Goal: Task Accomplishment & Management: Complete application form

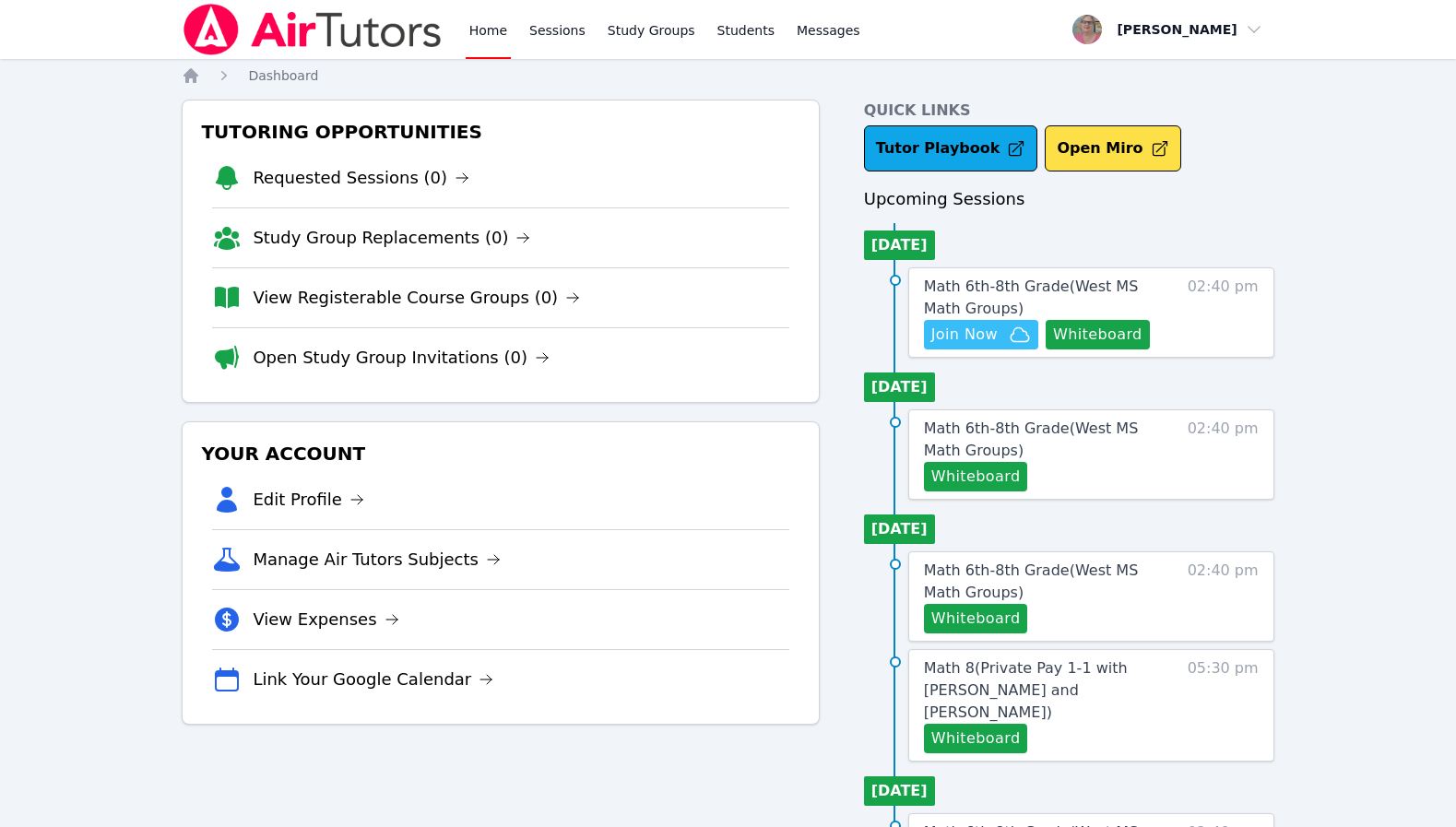
click at [965, 324] on span "Join Now" at bounding box center [964, 334] width 66 height 22
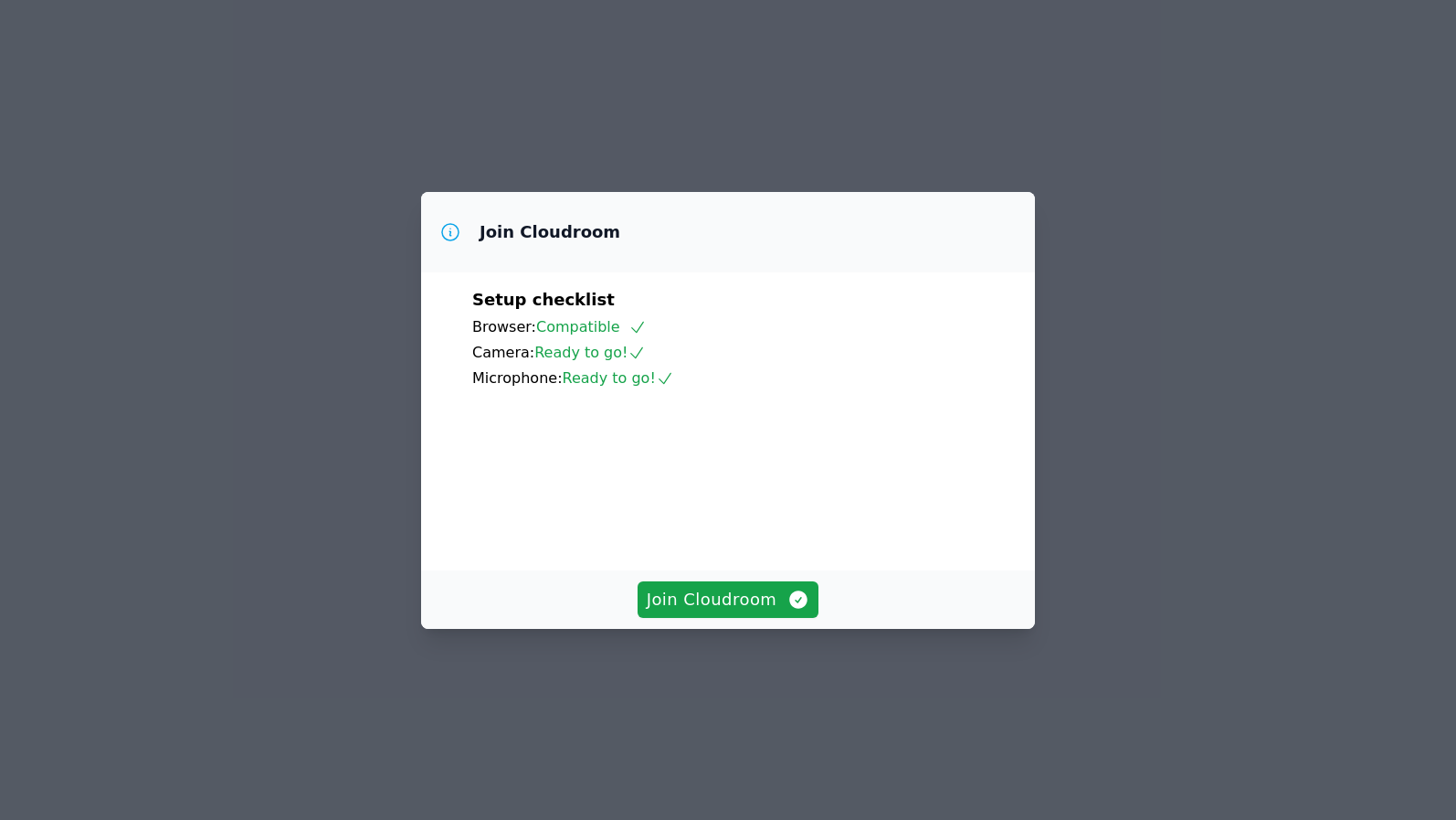
click at [759, 629] on div "Join Cloudroom" at bounding box center [728, 600] width 614 height 58
click at [765, 612] on span "Join Cloudroom" at bounding box center [728, 599] width 164 height 25
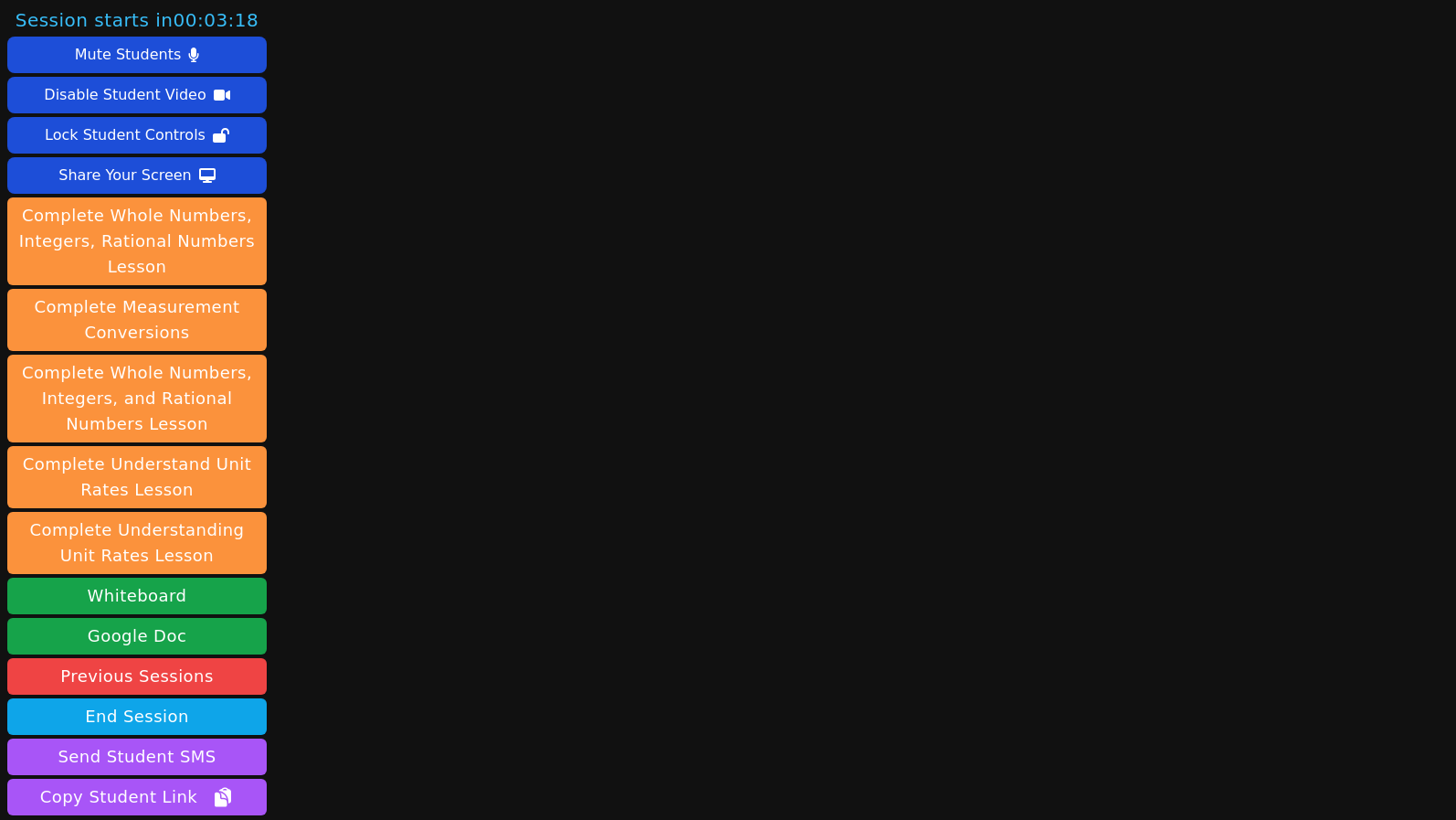
click at [390, 346] on div "Session starts in 00:03:18 Mute Students Disable Student Video Lock Student Con…" at bounding box center [728, 410] width 1456 height 820
click at [230, 598] on button "Whiteboard" at bounding box center [137, 596] width 260 height 37
click at [374, 655] on div "Session starts in 00:03:11 Mute Students Disable Student Video Lock Student Con…" at bounding box center [728, 410] width 1456 height 820
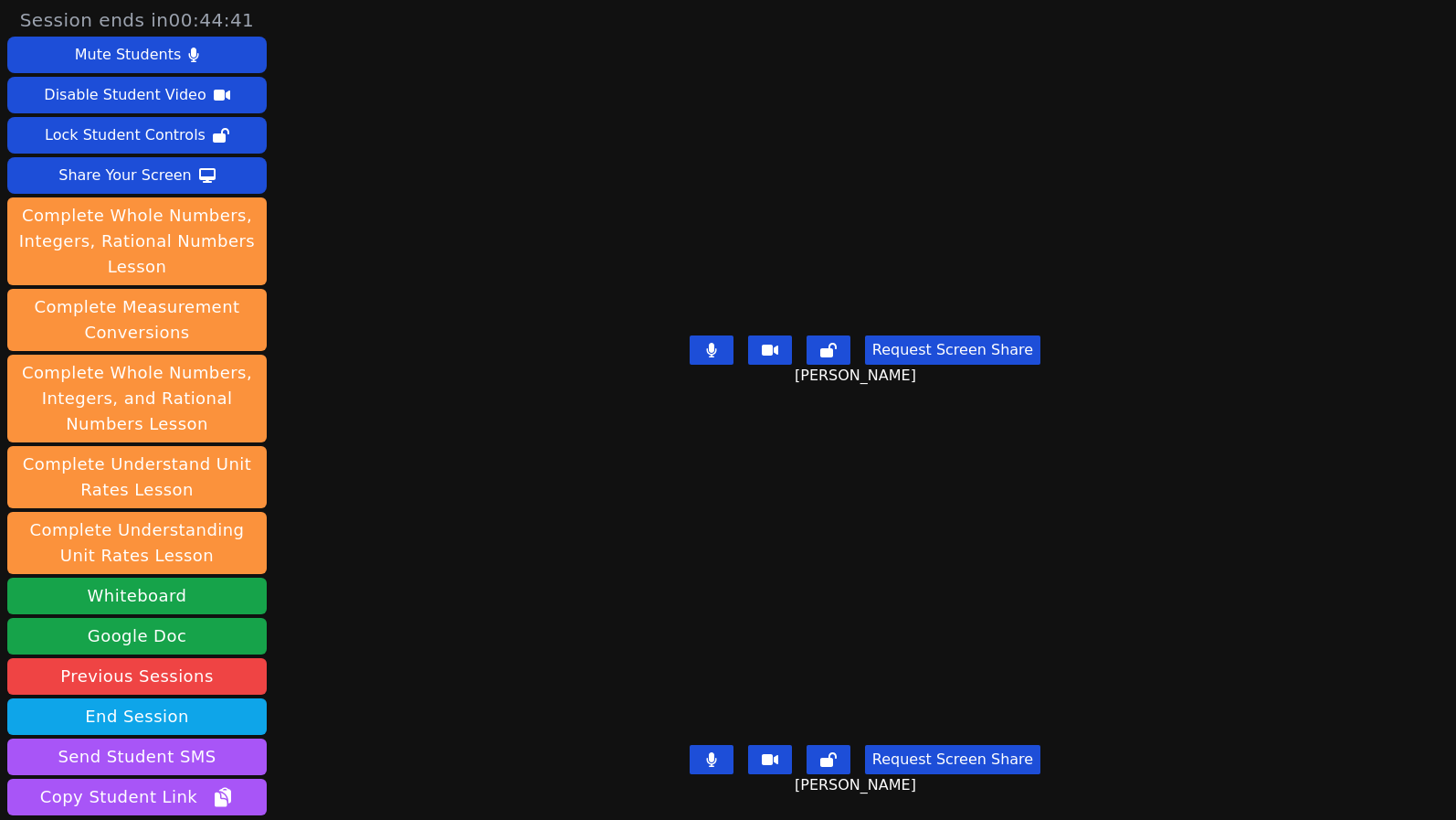
click at [413, 510] on div "Session ends in 00:44:41 Mute Students Disable Student Video Lock Student Contr…" at bounding box center [728, 410] width 1456 height 820
drag, startPoint x: 392, startPoint y: 403, endPoint x: 408, endPoint y: 396, distance: 17.5
click at [392, 404] on div "Session ends in 00:43:59 Mute Students Disable Student Video Lock Student Contr…" at bounding box center [728, 410] width 1456 height 820
click at [406, 512] on div "Session ends in 00:42:46 Mute Students Disable Student Video Lock Student Contr…" at bounding box center [728, 410] width 1456 height 820
click at [378, 428] on div "Session ends in 00:42:18 Mute Students Disable Student Video Lock Student Contr…" at bounding box center [728, 410] width 1456 height 820
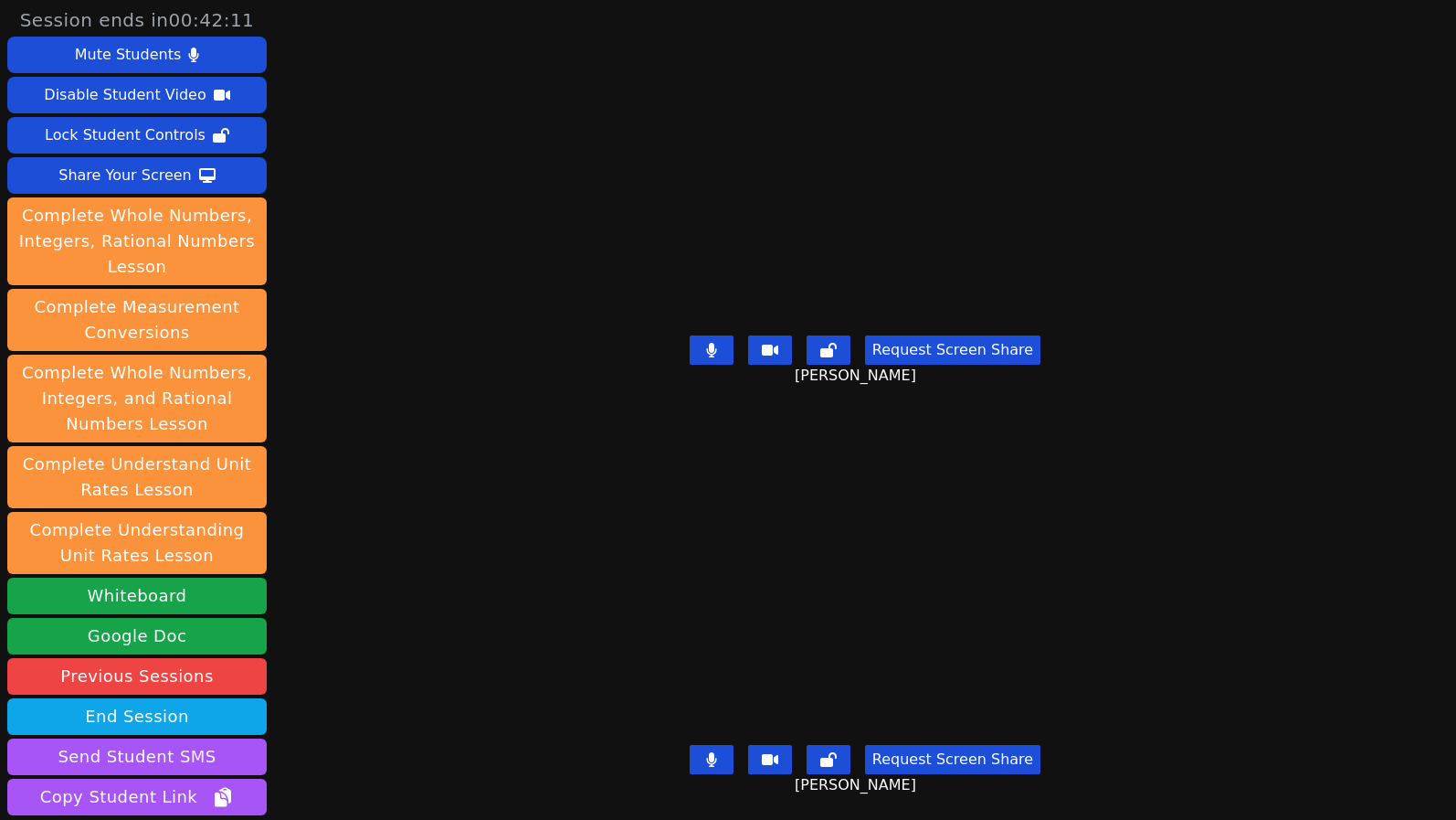
click at [466, 389] on div "Session ends in 00:42:11 Mute Students Disable Student Video Lock Student Contr…" at bounding box center [728, 410] width 1456 height 820
click at [451, 574] on div "Session ends in 00:41:54 Mute Students Disable Student Video Lock Student Contr…" at bounding box center [728, 410] width 1456 height 820
click at [403, 593] on div "Session ends in 00:38:22 Mute Students Disable Student Video Lock Student Contr…" at bounding box center [728, 410] width 1456 height 820
click at [381, 431] on div "Session ends in 00:37:21 Mute Students Disable Student Video Lock Student Contr…" at bounding box center [728, 410] width 1456 height 820
click at [355, 517] on div "Session ends in 00:35:43 Mute Students Disable Student Video Lock Student Contr…" at bounding box center [728, 410] width 1456 height 820
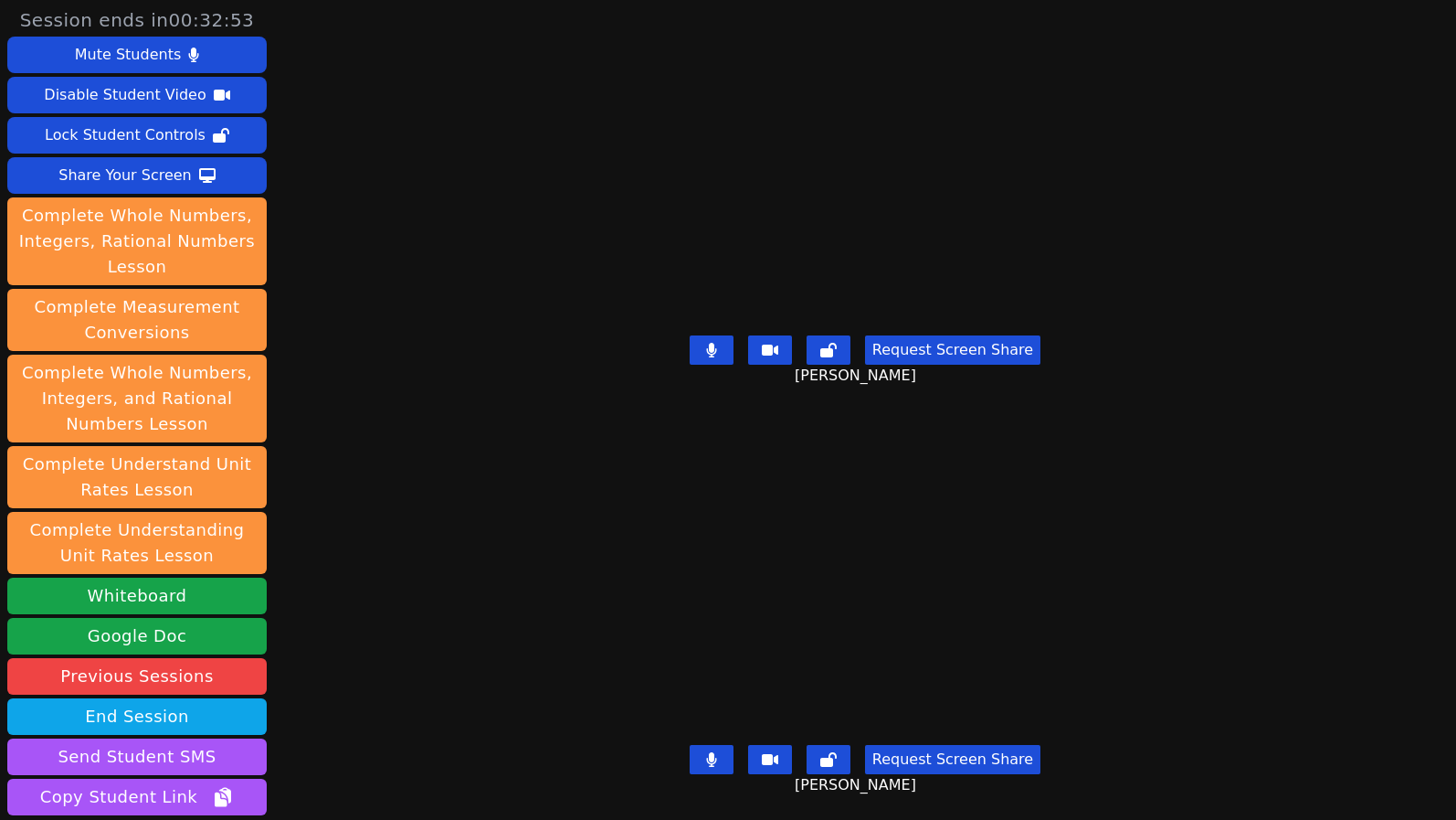
click at [336, 598] on div "Session ends in 00:32:53 Mute Students Disable Student Video Lock Student Contr…" at bounding box center [728, 410] width 1456 height 820
click at [713, 346] on div "Request Screen Share" at bounding box center [865, 349] width 351 height 29
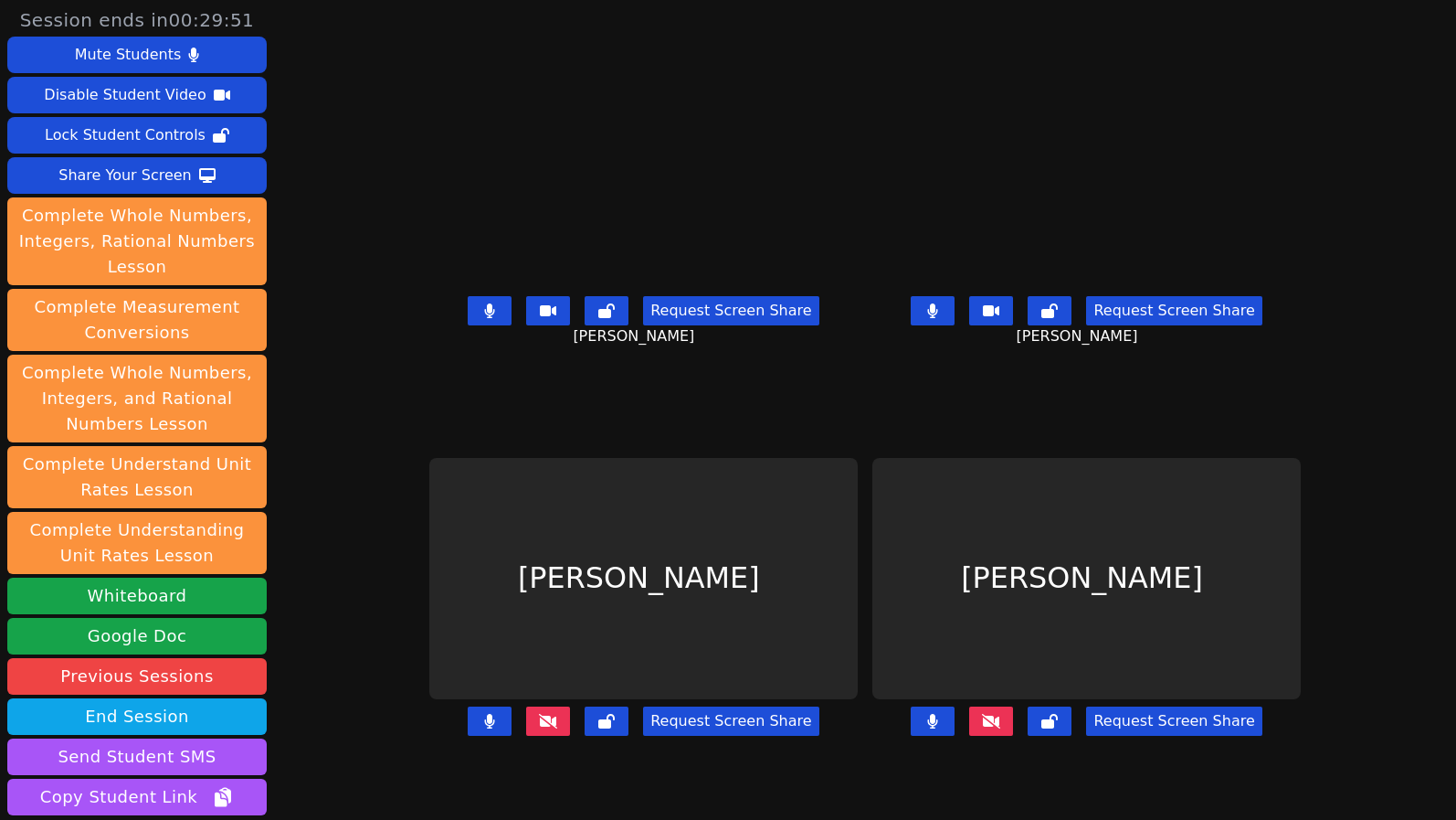
click at [468, 326] on button at bounding box center [489, 311] width 44 height 29
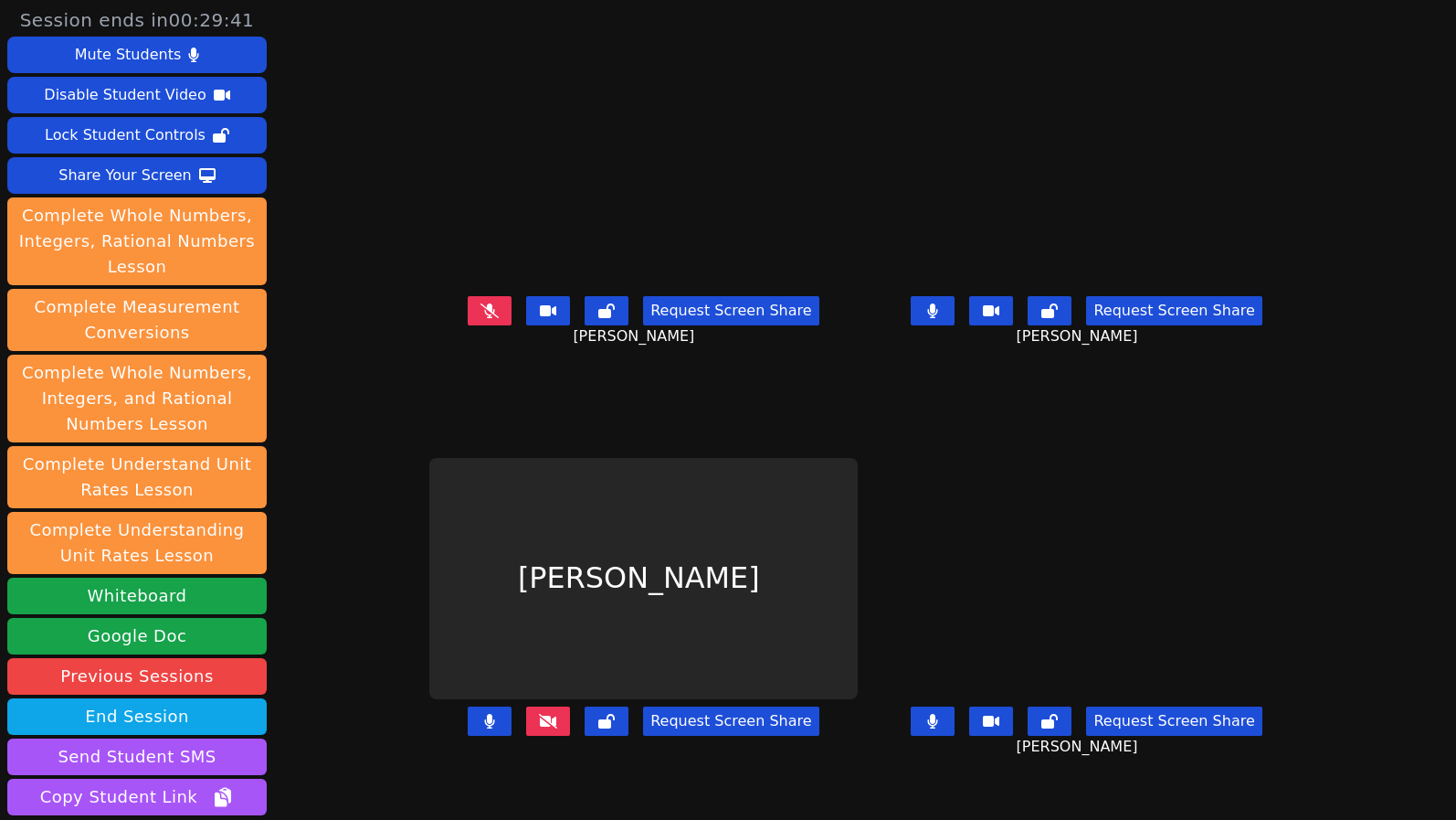
click at [539, 729] on icon at bounding box center [548, 721] width 18 height 15
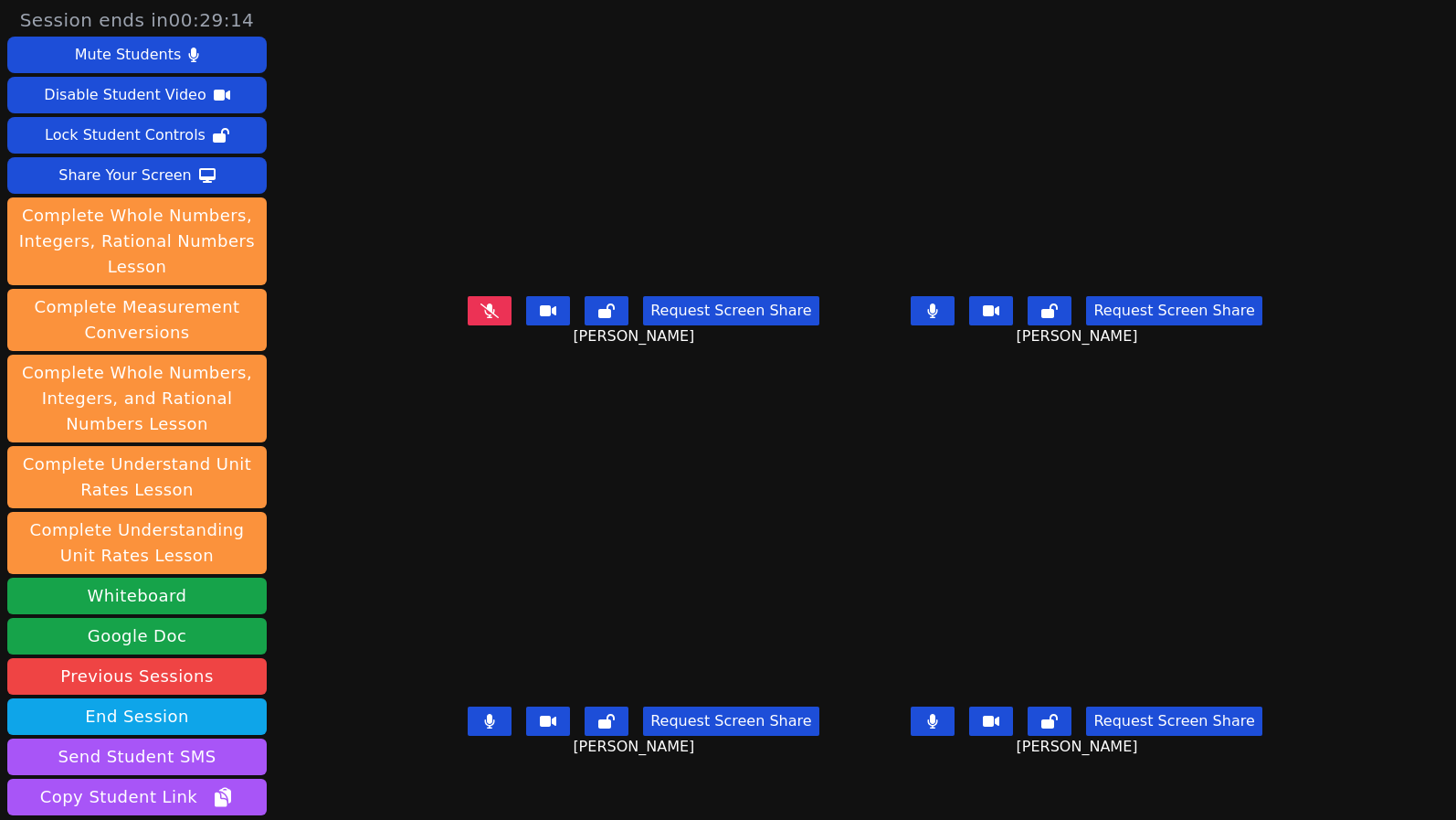
click at [429, 766] on div "Request Screen Share Tyler Thompson" at bounding box center [643, 736] width 428 height 73
click at [429, 772] on div "Request Screen Share Tyler Thompson" at bounding box center [643, 736] width 428 height 73
drag, startPoint x: 261, startPoint y: 801, endPoint x: 289, endPoint y: 800, distance: 28.0
click at [261, 801] on button "Copy Student Link" at bounding box center [137, 796] width 260 height 37
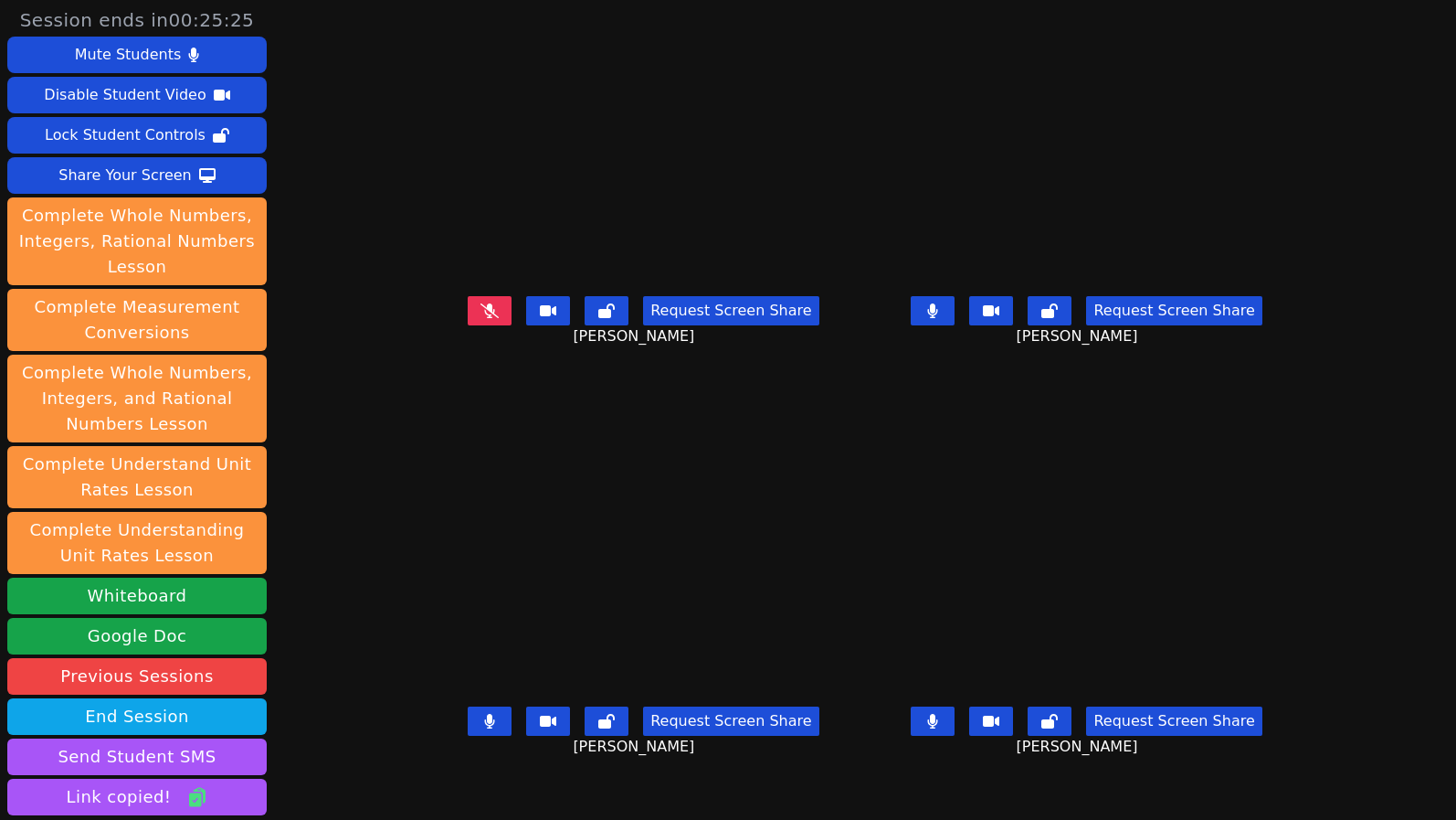
click at [856, 779] on main "Kyce Cochran Request Screen Share Kyce Cochran Roland Compo Request Screen Shar…" at bounding box center [865, 410] width 872 height 820
click at [429, 728] on div "Request Screen Share Tyler Thompson" at bounding box center [643, 736] width 428 height 73
click at [429, 751] on div "Request Screen Share Tyler Thompson" at bounding box center [643, 736] width 428 height 73
click at [429, 362] on div "Request Screen Share Kyce Cochran" at bounding box center [643, 326] width 428 height 73
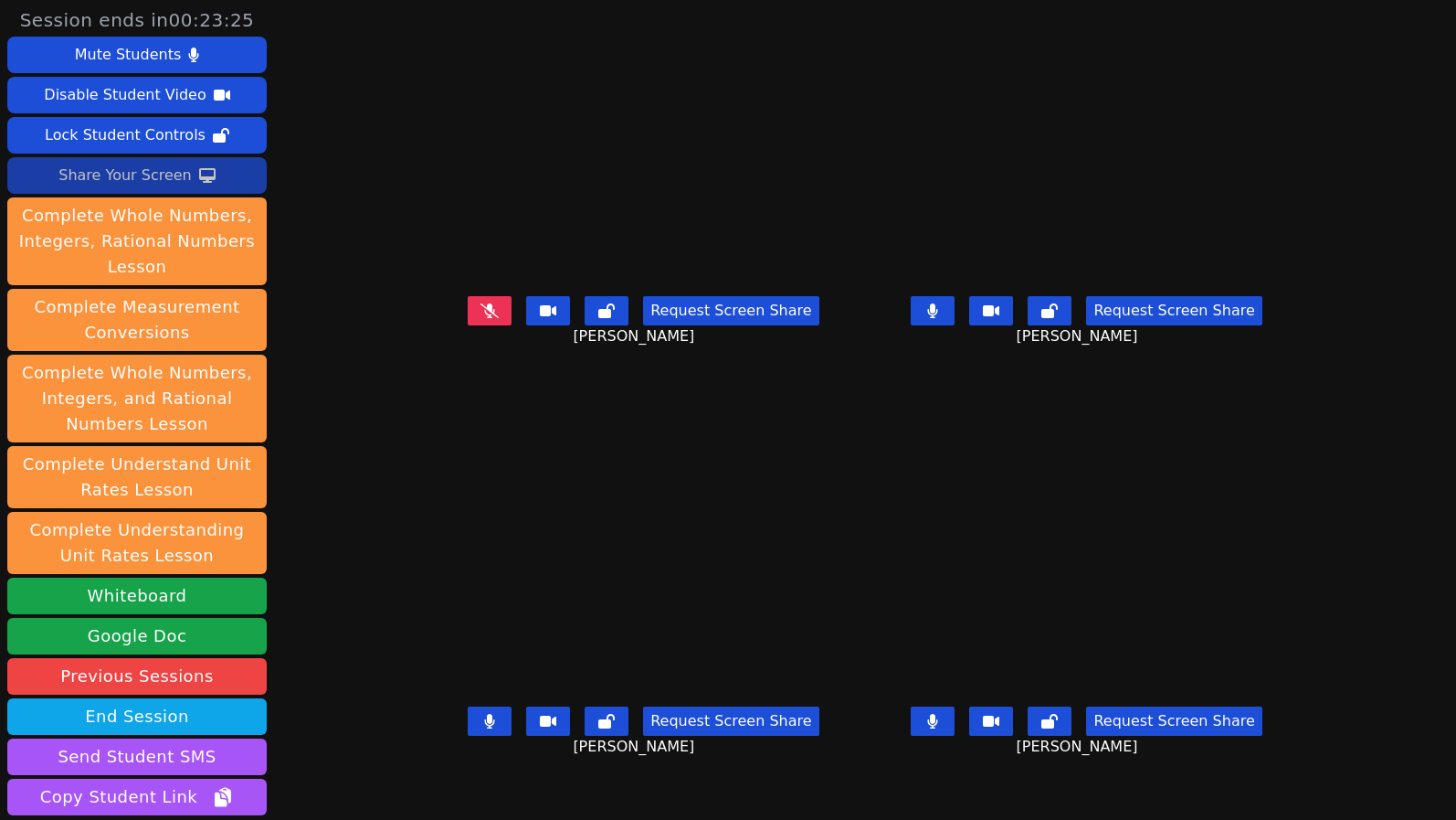
click at [136, 177] on div "Share Your Screen" at bounding box center [125, 175] width 134 height 29
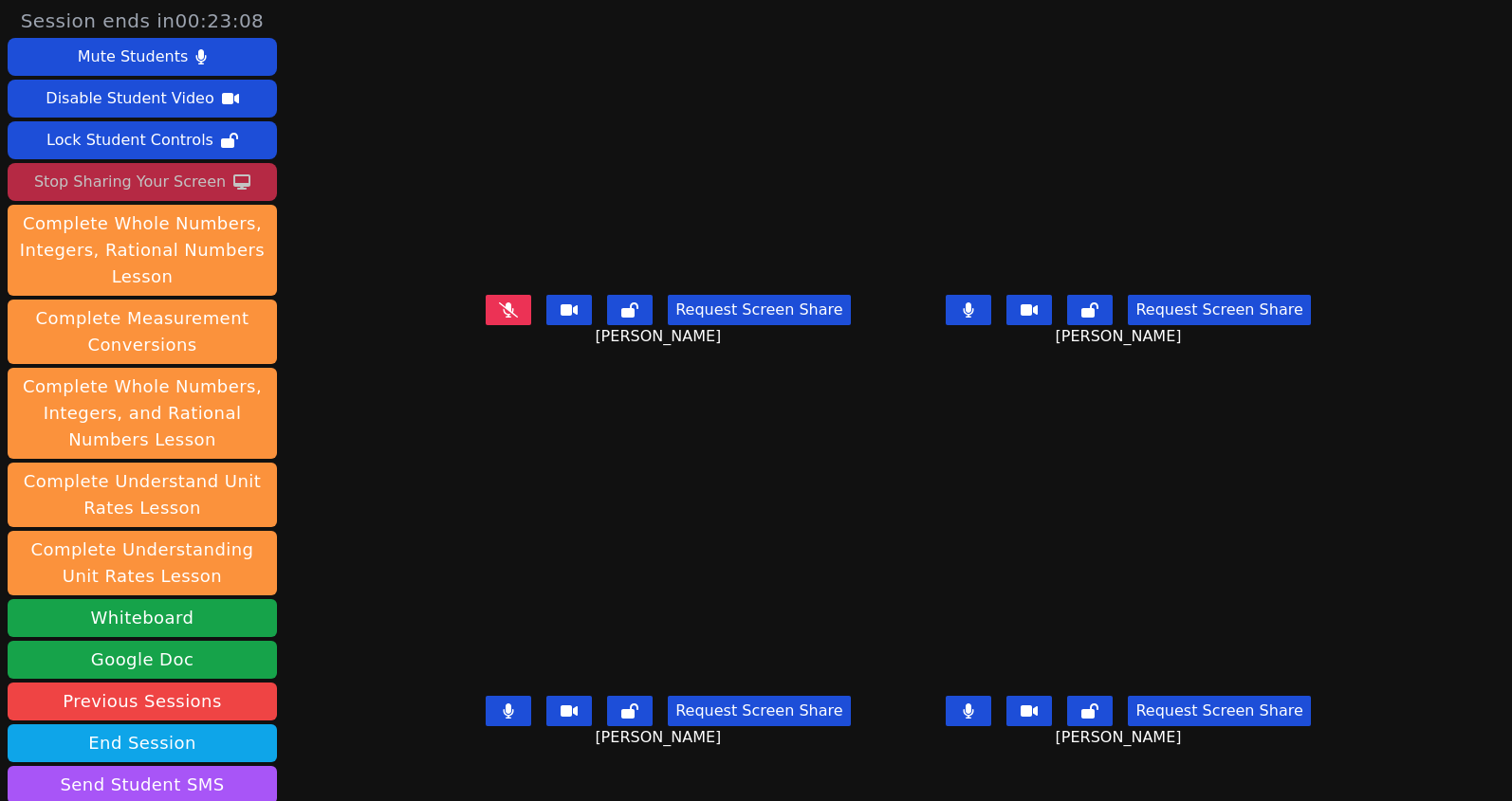
click at [312, 343] on div "Session ends in 00:23:08 Mute Students Disable Student Video Lock Student Contr…" at bounding box center [756, 400] width 1512 height 801
click at [503, 718] on icon at bounding box center [509, 711] width 12 height 16
click at [974, 317] on icon at bounding box center [969, 311] width 11 height 16
click at [308, 491] on div "Session ends in 00:22:32 Mute Students Disable Student Video Lock Student Contr…" at bounding box center [756, 400] width 1512 height 801
click at [499, 719] on icon at bounding box center [508, 711] width 19 height 16
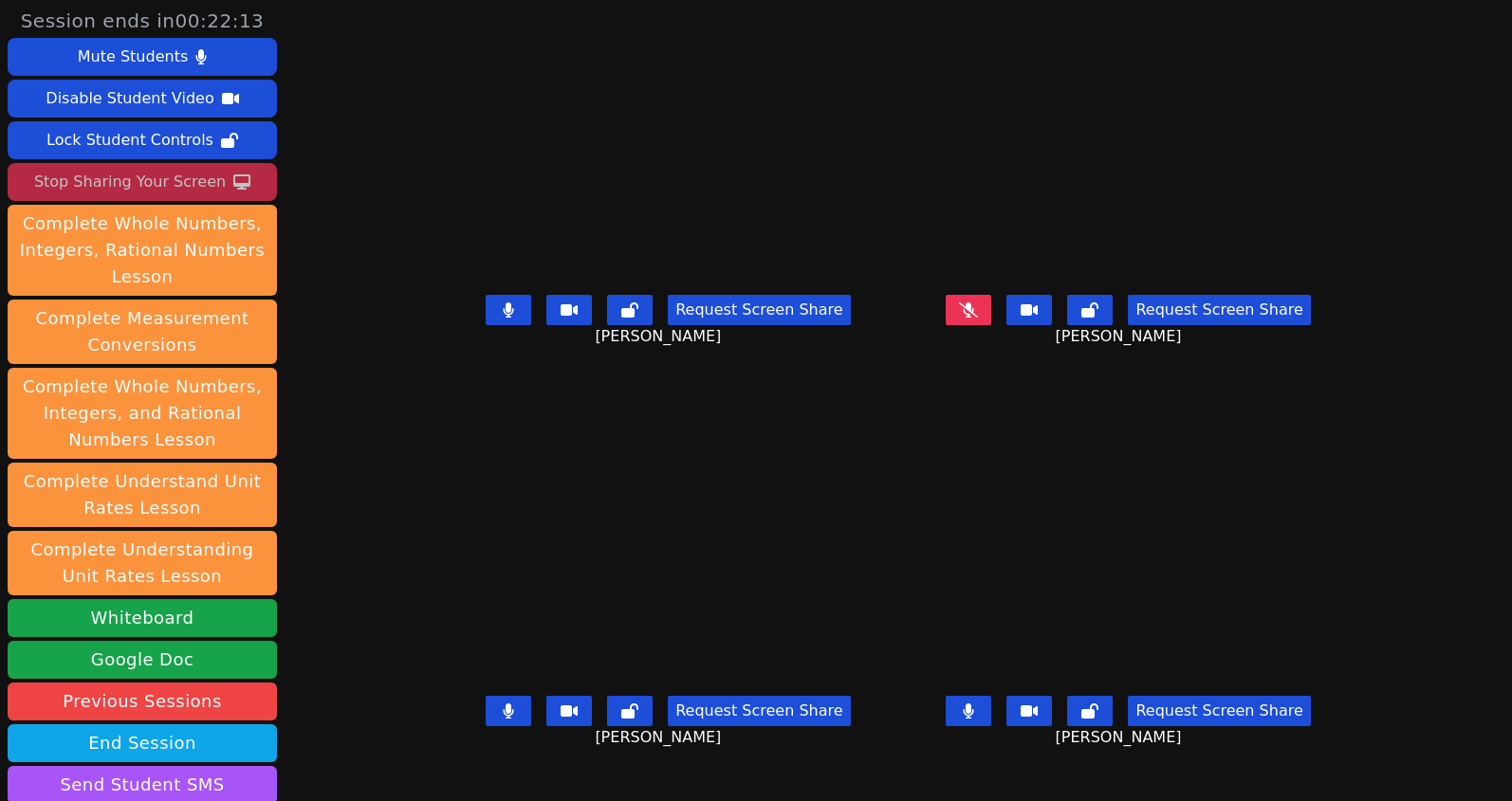
click at [486, 325] on button at bounding box center [508, 310] width 46 height 30
click at [301, 711] on div "Session ends in 00:22:00 Mute Students Disable Student Video Lock Student Contr…" at bounding box center [756, 400] width 1512 height 801
click at [182, 175] on div "Stop Sharing Your Screen" at bounding box center [130, 182] width 192 height 30
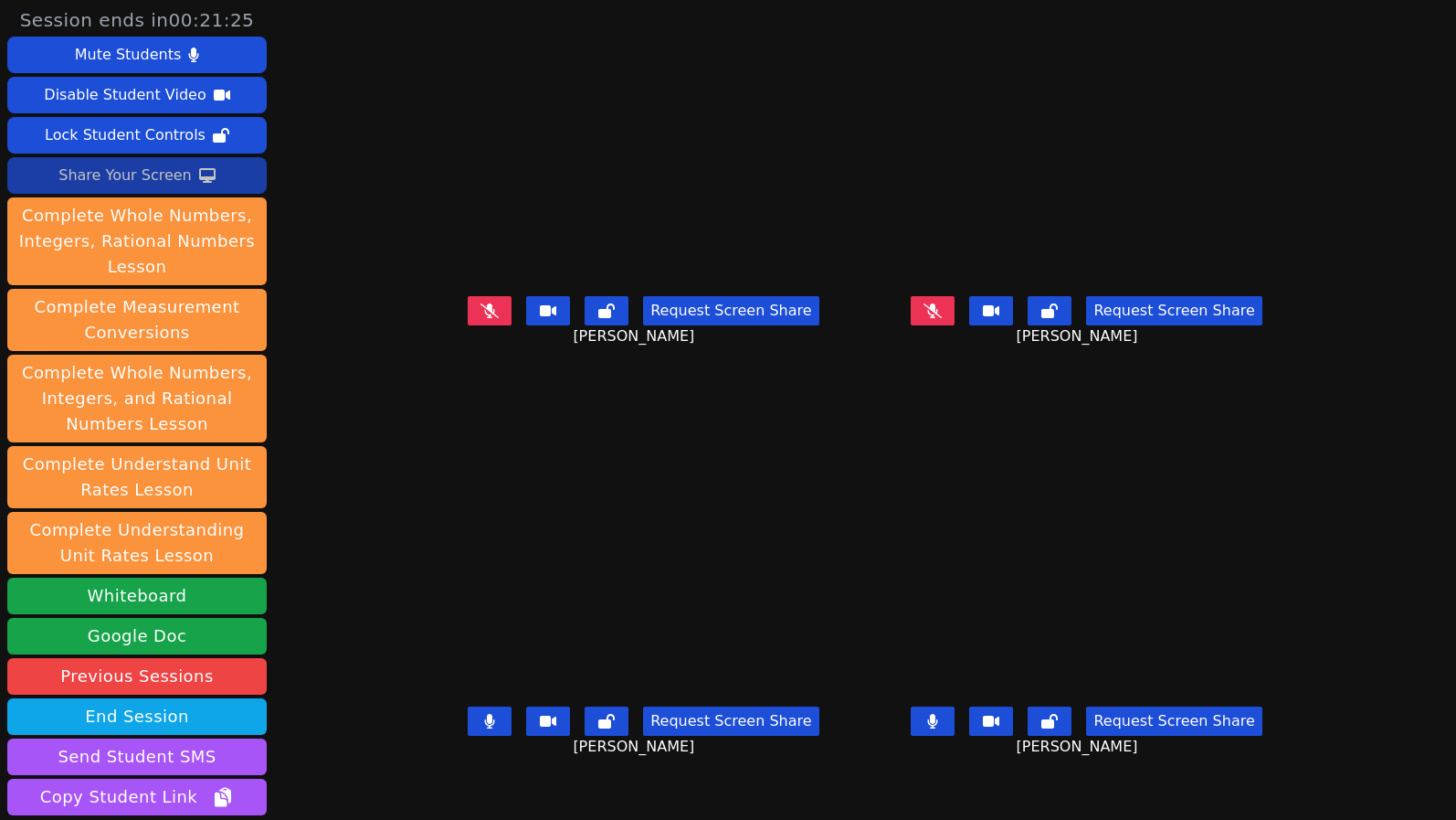
click at [429, 699] on video at bounding box center [643, 578] width 428 height 241
click at [429, 571] on video at bounding box center [643, 578] width 428 height 241
click at [429, 772] on div "Request Screen Share Tyler Thompson" at bounding box center [643, 736] width 428 height 73
click at [429, 726] on div "Request Screen Share Tyler Thompson" at bounding box center [643, 736] width 428 height 73
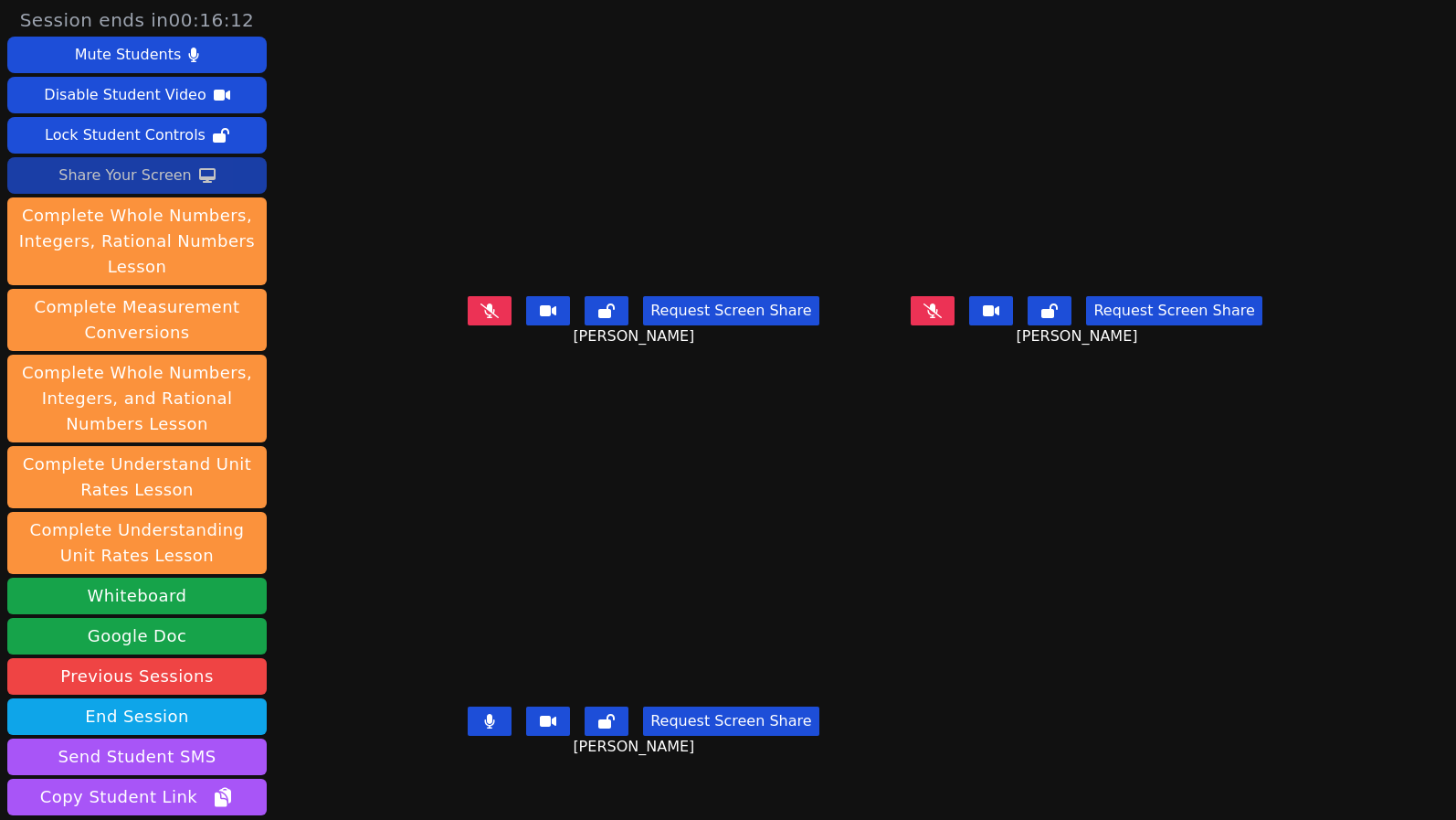
click at [429, 772] on div "Request Screen Share Isreal Chavez-Ventura" at bounding box center [643, 736] width 428 height 73
click at [486, 772] on div "Request Screen Share Isreal Chavez-Ventura" at bounding box center [643, 736] width 428 height 73
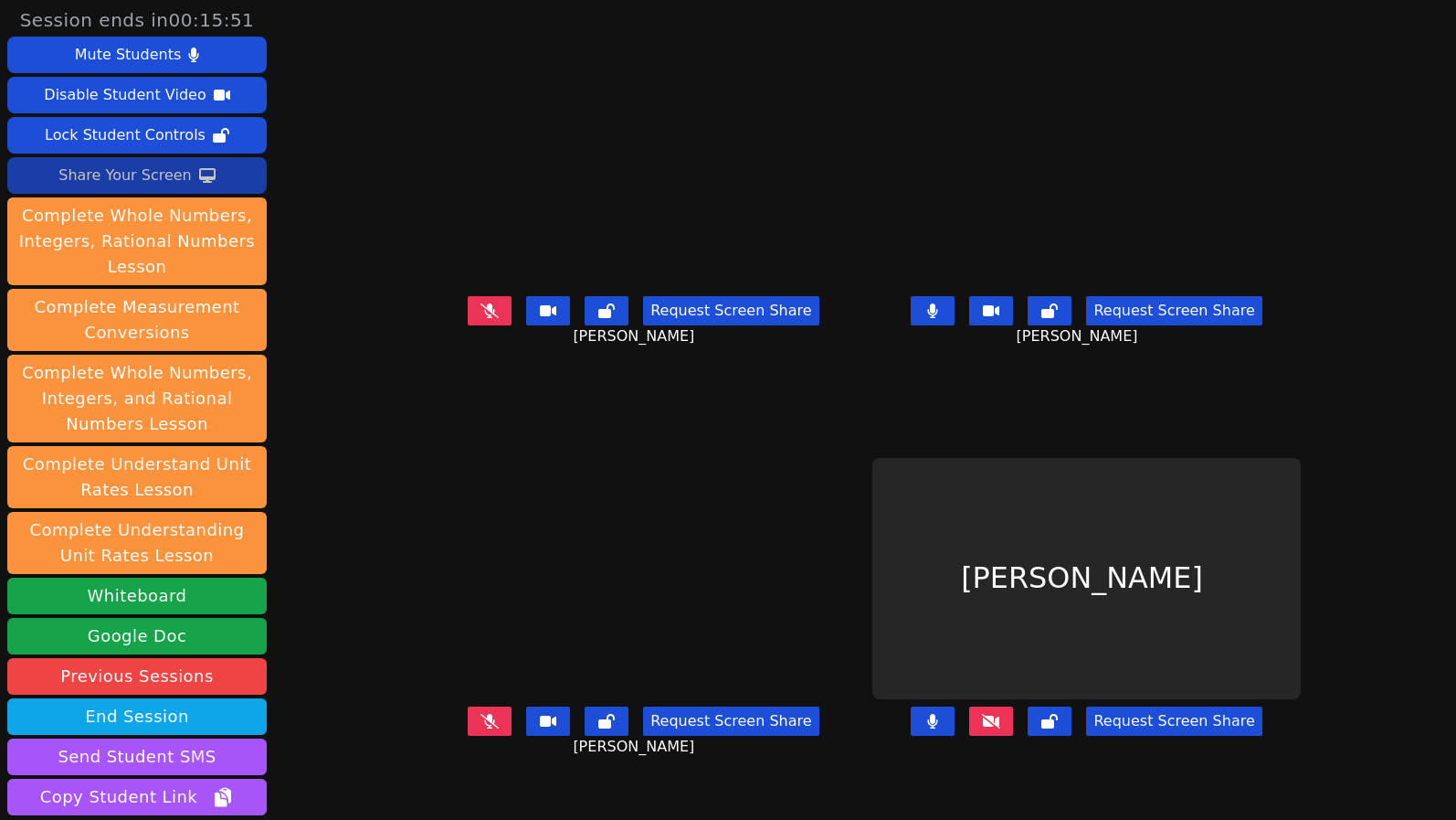
click at [1000, 729] on icon at bounding box center [991, 721] width 18 height 15
click at [436, 772] on div "Request Screen Share Kyce Cochran" at bounding box center [643, 736] width 428 height 73
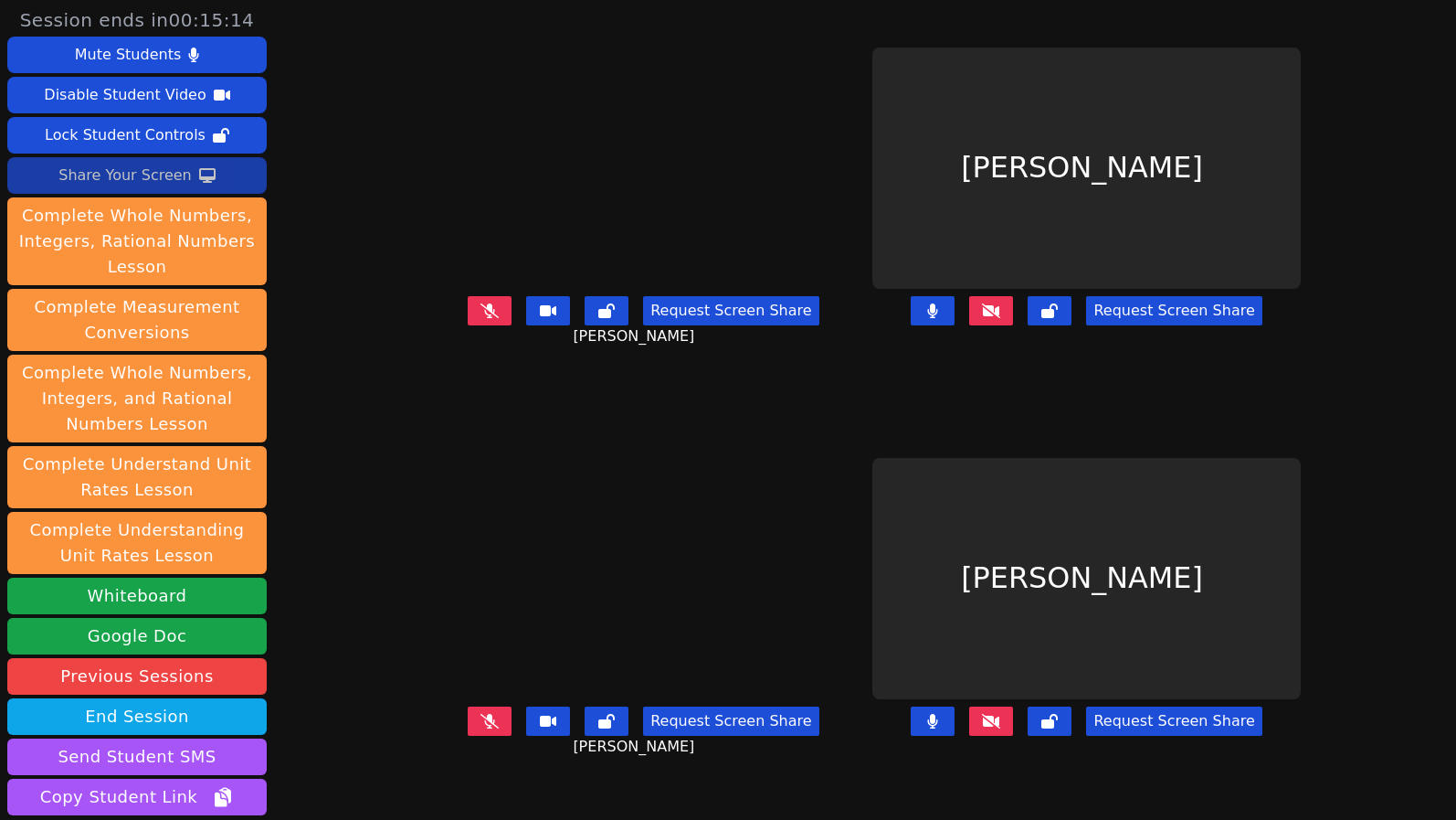
click at [1007, 358] on div "Request Screen Share" at bounding box center [1086, 326] width 428 height 73
click at [954, 326] on button at bounding box center [933, 311] width 44 height 29
click at [1072, 326] on button at bounding box center [1049, 311] width 44 height 29
click at [938, 729] on icon at bounding box center [933, 721] width 11 height 15
click at [1142, 731] on div "Request Screen Share" at bounding box center [1086, 736] width 428 height 73
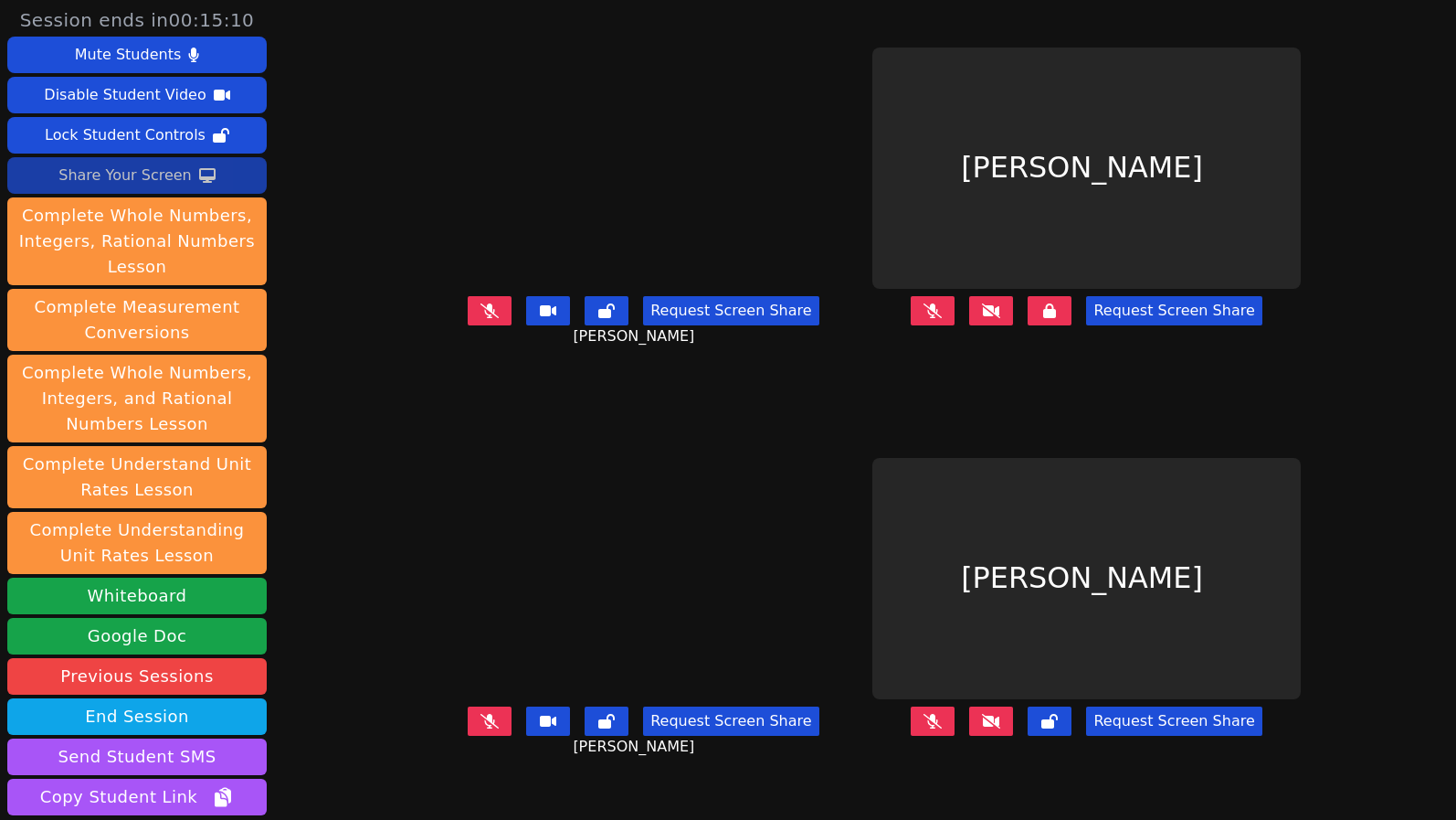
click at [1072, 735] on button at bounding box center [1049, 720] width 44 height 29
click at [429, 798] on div "Kyce Cochran Request Screen Share Kyce Cochran" at bounding box center [643, 616] width 428 height 410
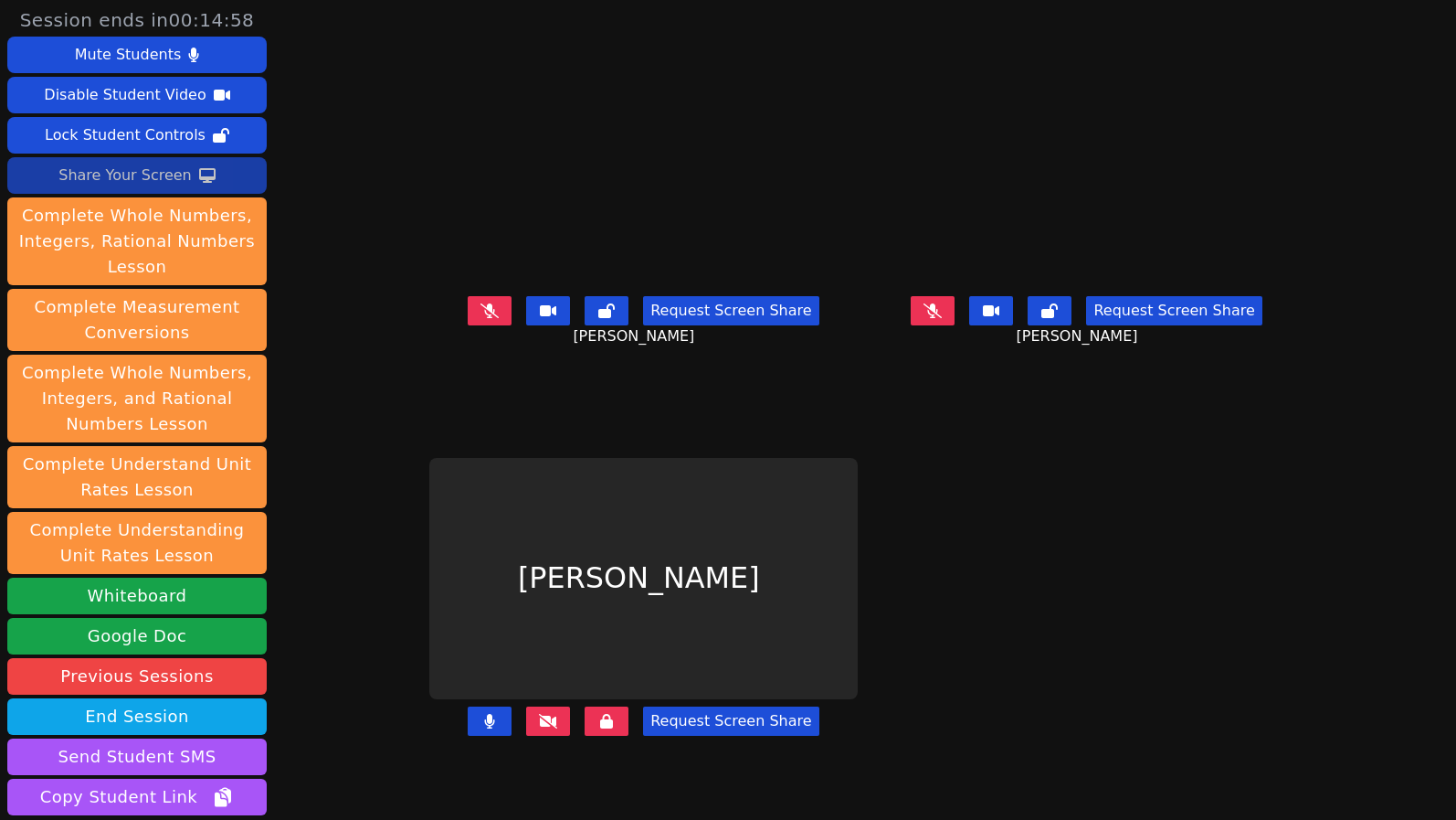
click at [539, 729] on icon at bounding box center [548, 721] width 18 height 15
click at [584, 735] on button at bounding box center [606, 720] width 44 height 29
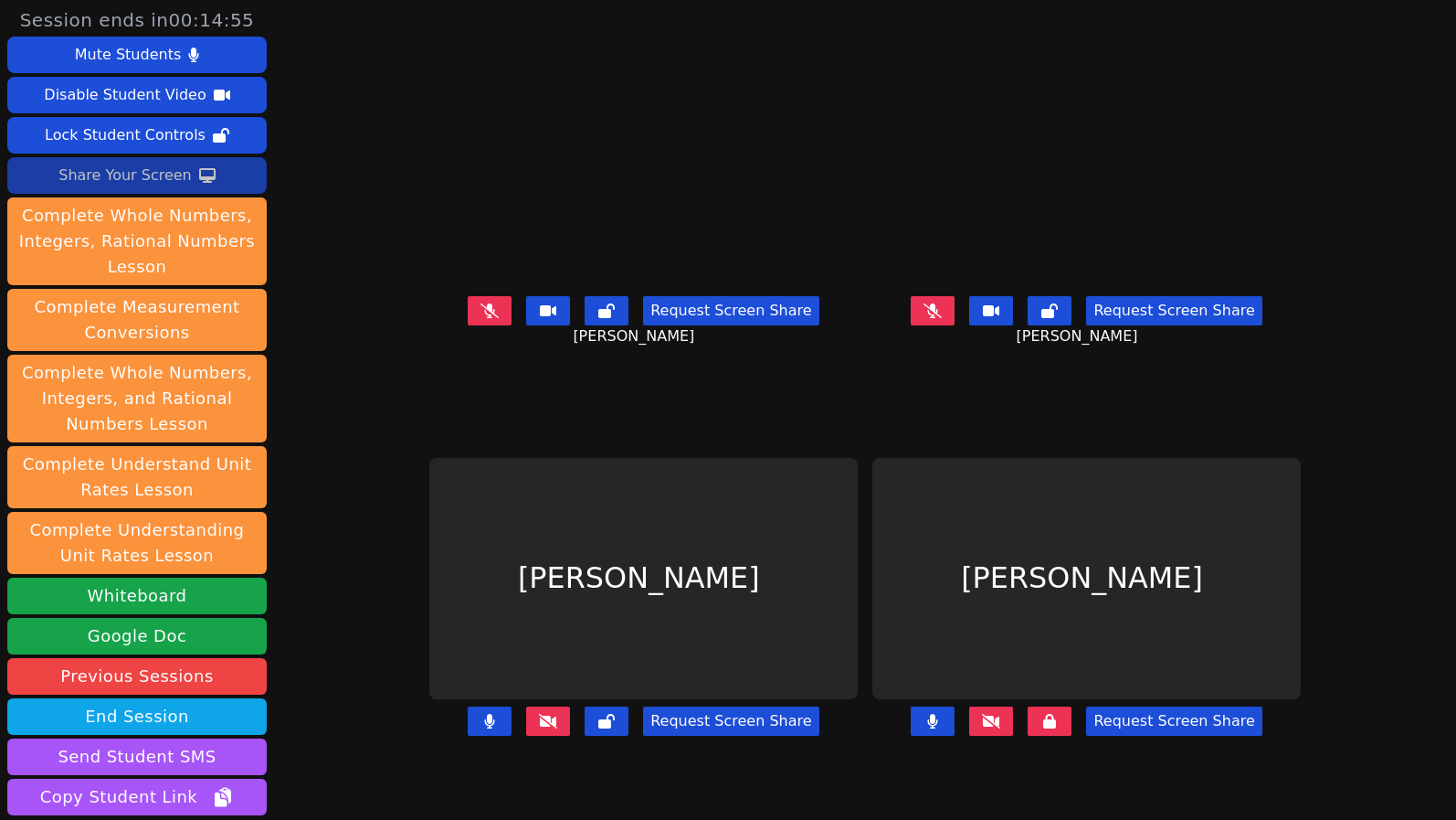
drag, startPoint x: 356, startPoint y: 791, endPoint x: 367, endPoint y: 787, distance: 11.7
click at [429, 772] on div "Request Screen Share" at bounding box center [643, 736] width 428 height 73
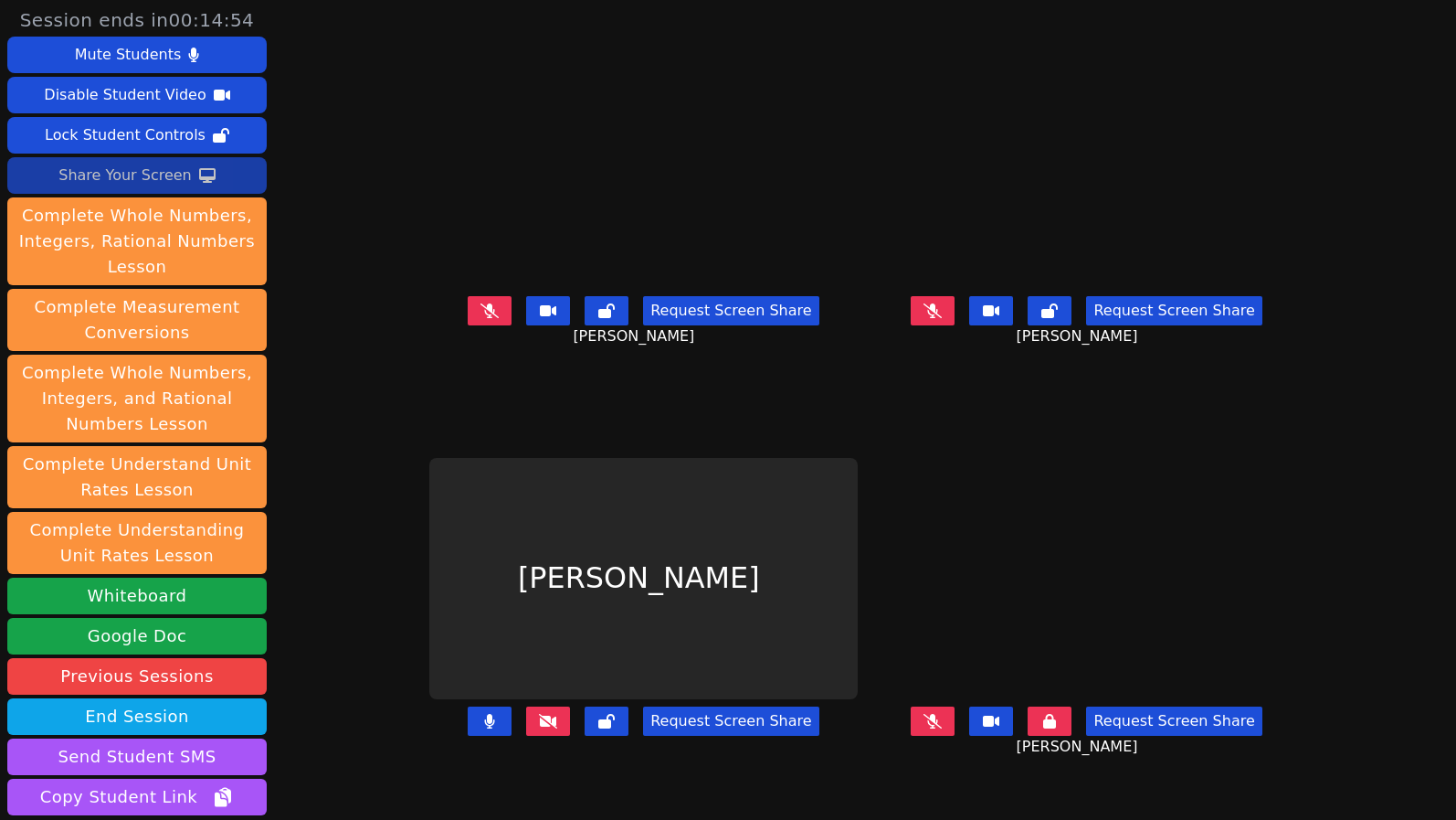
click at [539, 729] on icon at bounding box center [548, 721] width 18 height 15
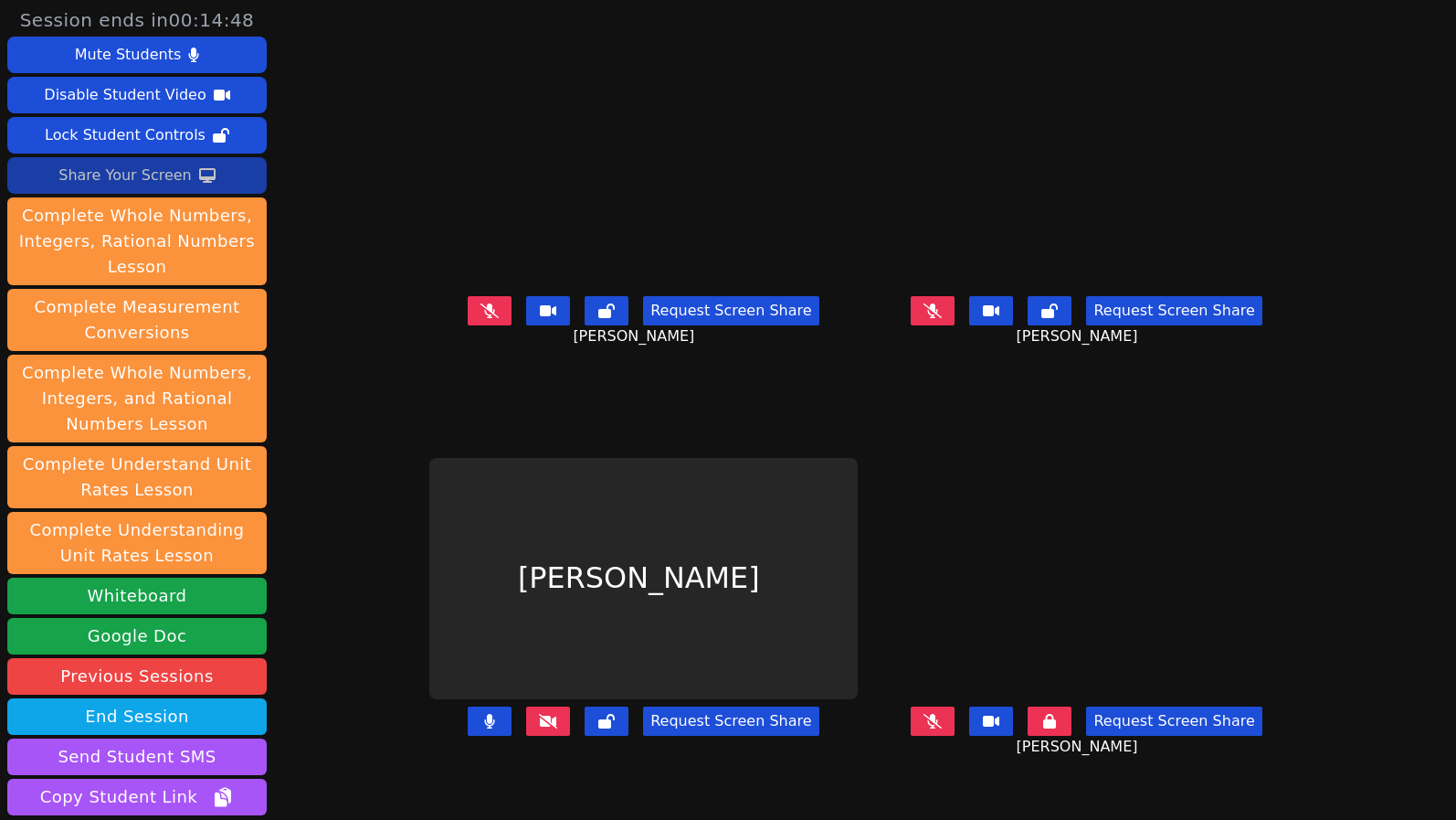
click at [539, 729] on icon at bounding box center [548, 721] width 18 height 15
click at [441, 772] on div "Request Screen Share" at bounding box center [643, 736] width 428 height 73
click at [942, 729] on icon at bounding box center [932, 721] width 18 height 15
click at [1072, 735] on button at bounding box center [1049, 720] width 44 height 29
click at [429, 772] on div "Request Screen Share" at bounding box center [643, 736] width 428 height 73
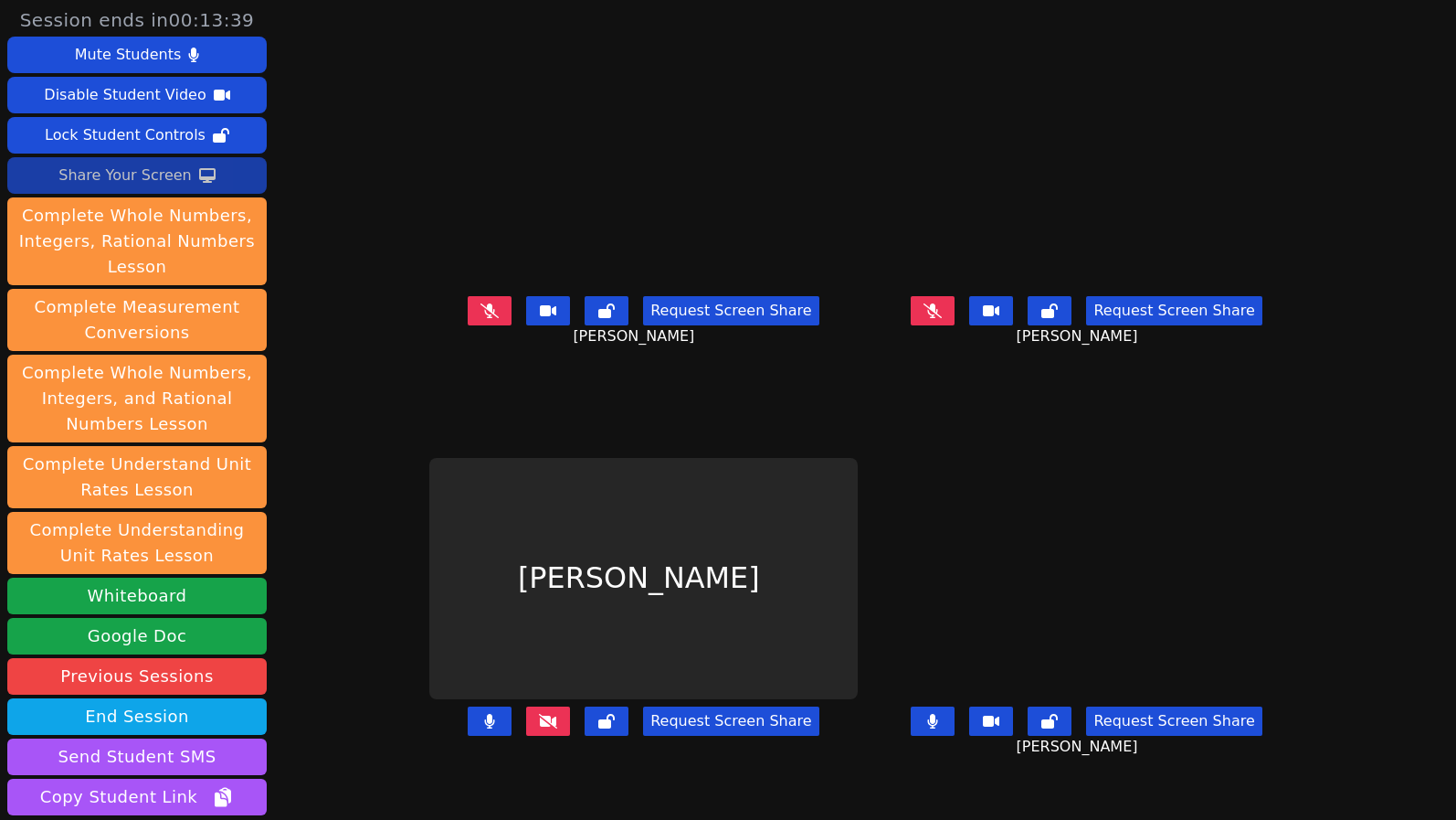
click at [429, 767] on div "Request Screen Share" at bounding box center [643, 736] width 428 height 73
click at [429, 766] on div "Request Screen Share" at bounding box center [643, 736] width 428 height 73
click at [468, 326] on button at bounding box center [489, 311] width 44 height 29
click at [429, 772] on div "Request Screen Share" at bounding box center [643, 736] width 428 height 73
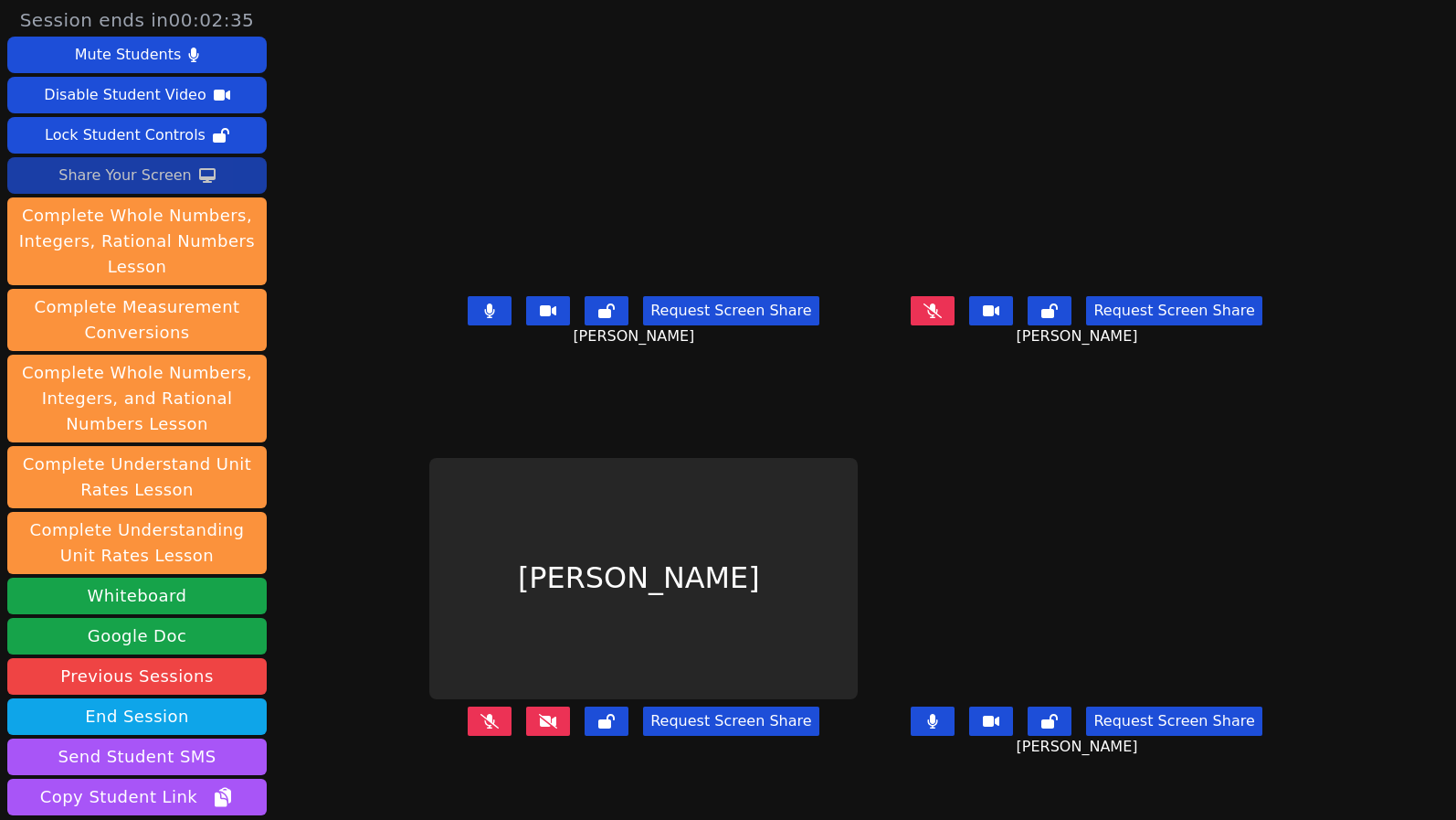
click at [429, 759] on div "Request Screen Share" at bounding box center [643, 736] width 428 height 73
click at [429, 772] on div "Request Screen Share" at bounding box center [643, 736] width 428 height 73
click at [429, 770] on div "Request Screen Share" at bounding box center [643, 736] width 428 height 73
click at [429, 756] on div "Request Screen Share" at bounding box center [643, 736] width 428 height 73
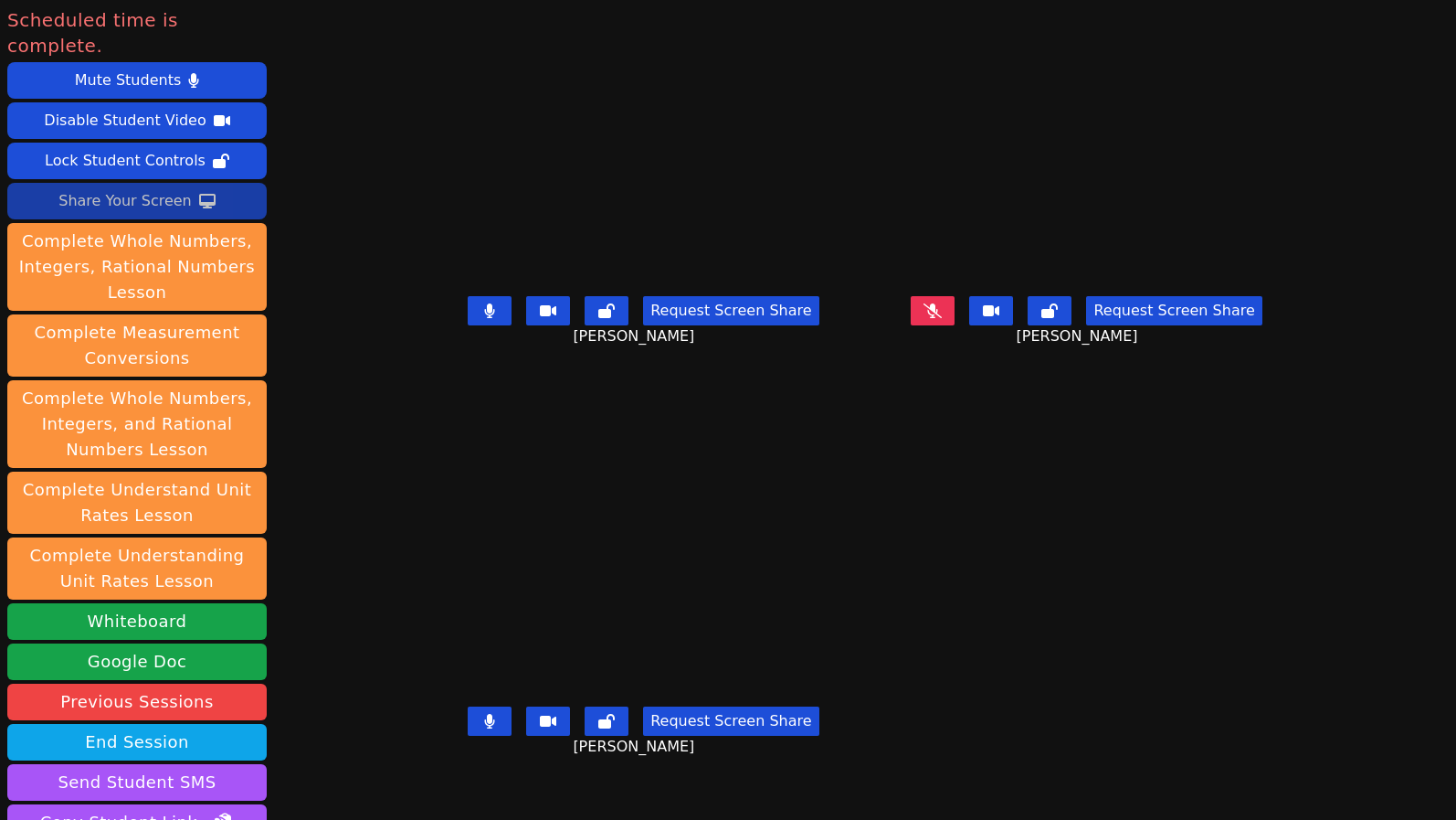
click at [429, 772] on div "Request Screen Share Isreal Chavez-Ventura" at bounding box center [643, 736] width 428 height 73
click at [134, 724] on button "End Session" at bounding box center [137, 742] width 260 height 37
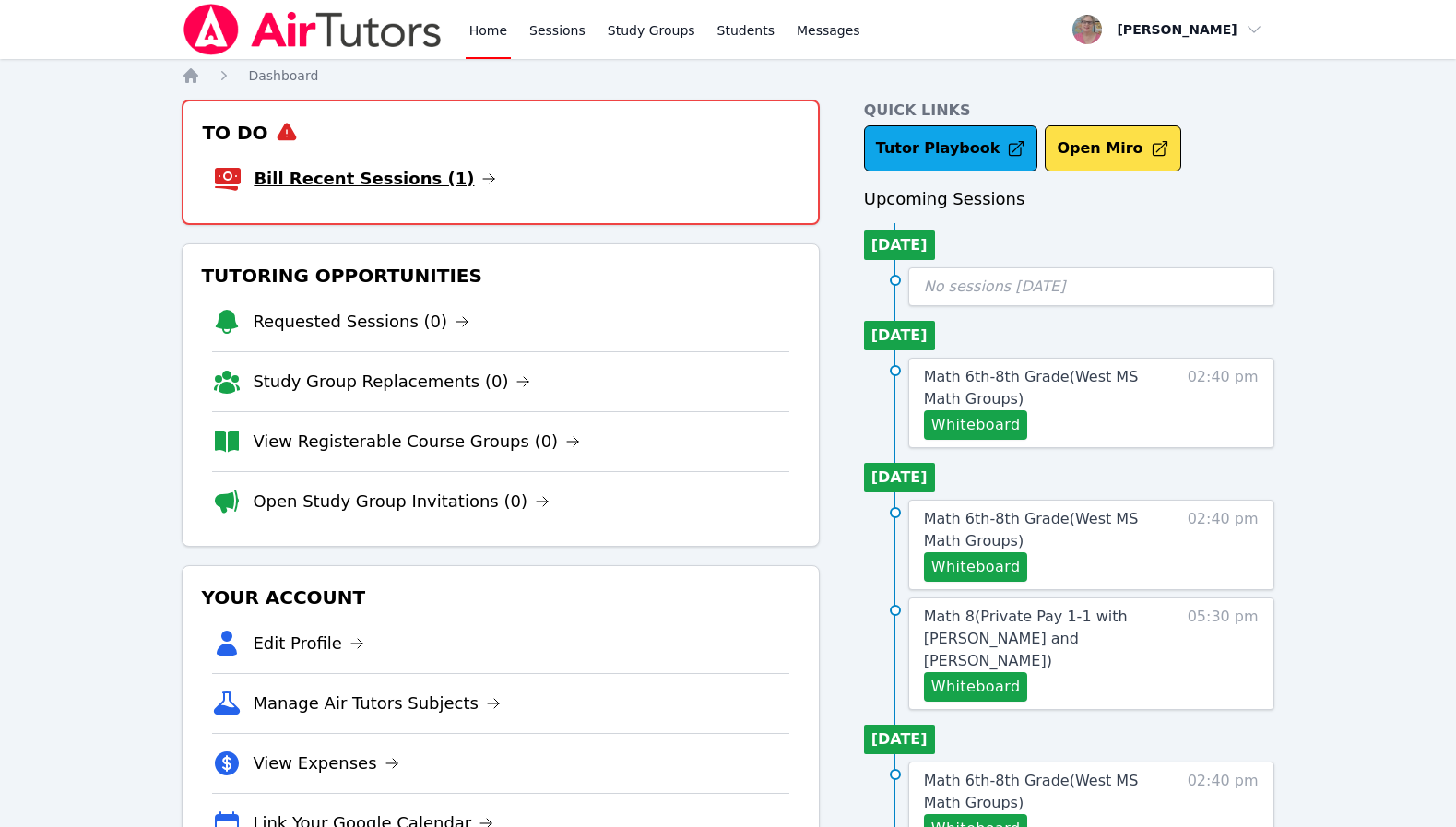
click at [358, 169] on link "Bill Recent Sessions (1)" at bounding box center [374, 179] width 242 height 26
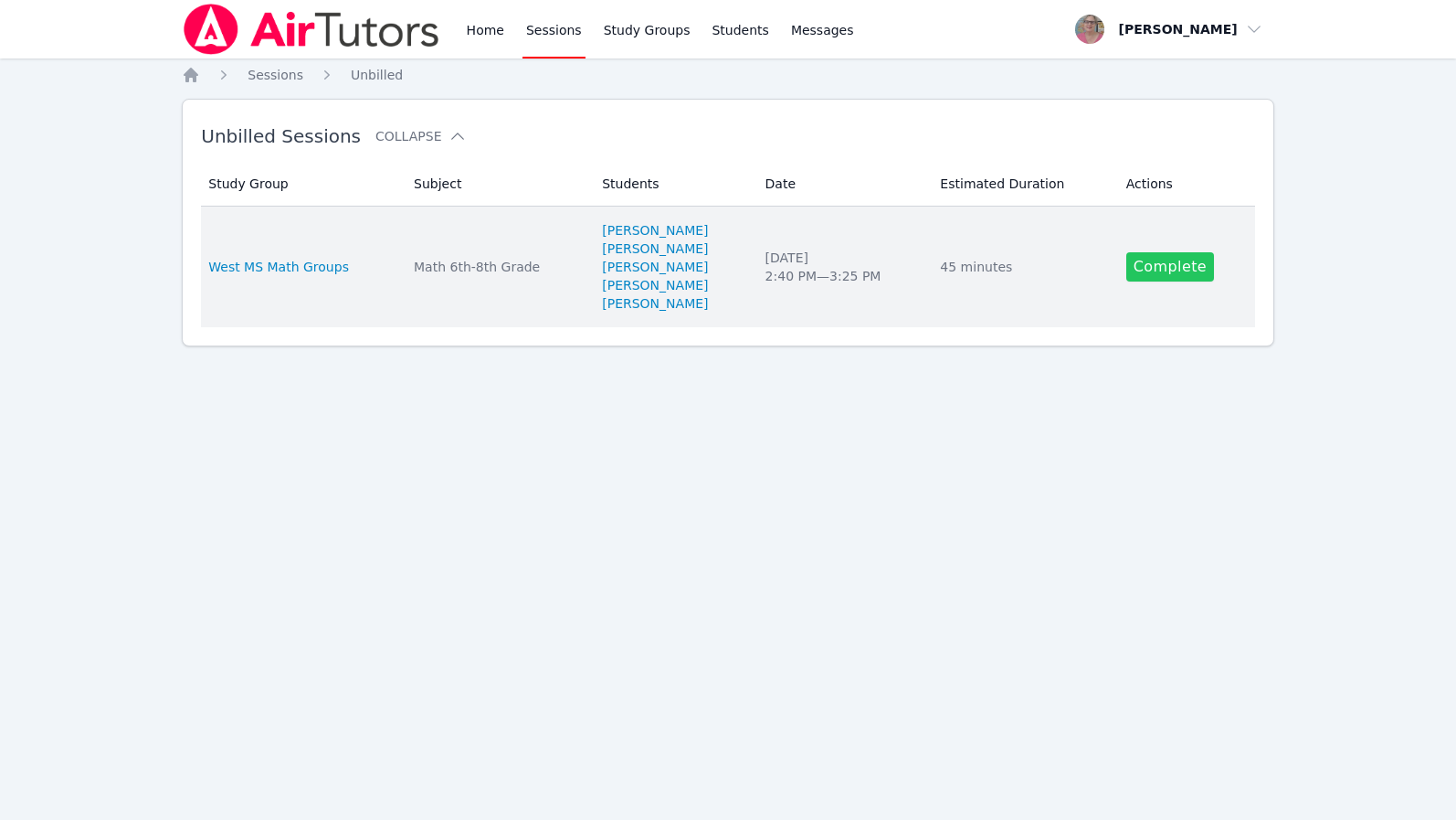
click at [1157, 267] on link "Complete" at bounding box center [1170, 266] width 88 height 29
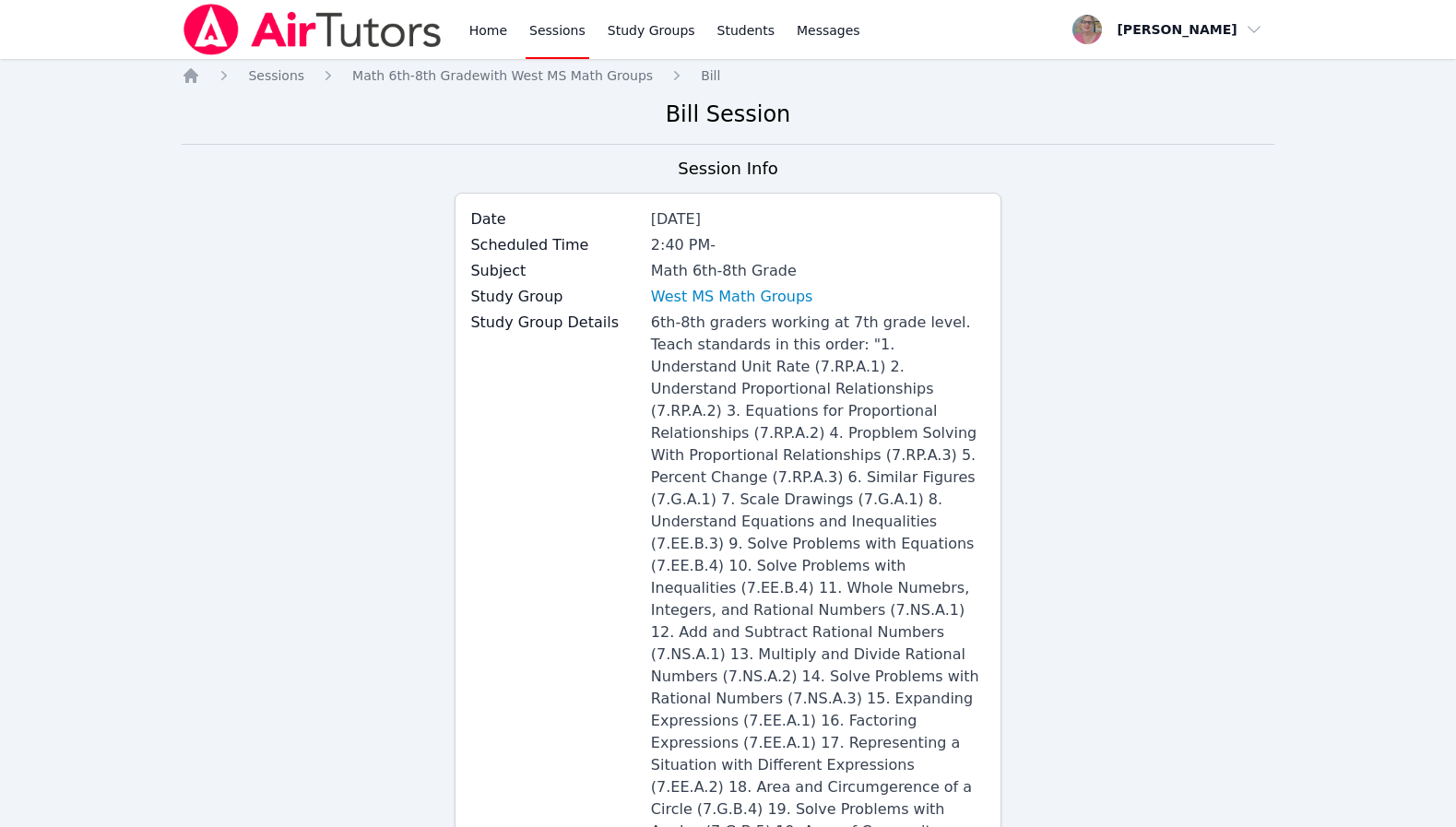
scroll to position [1851, 0]
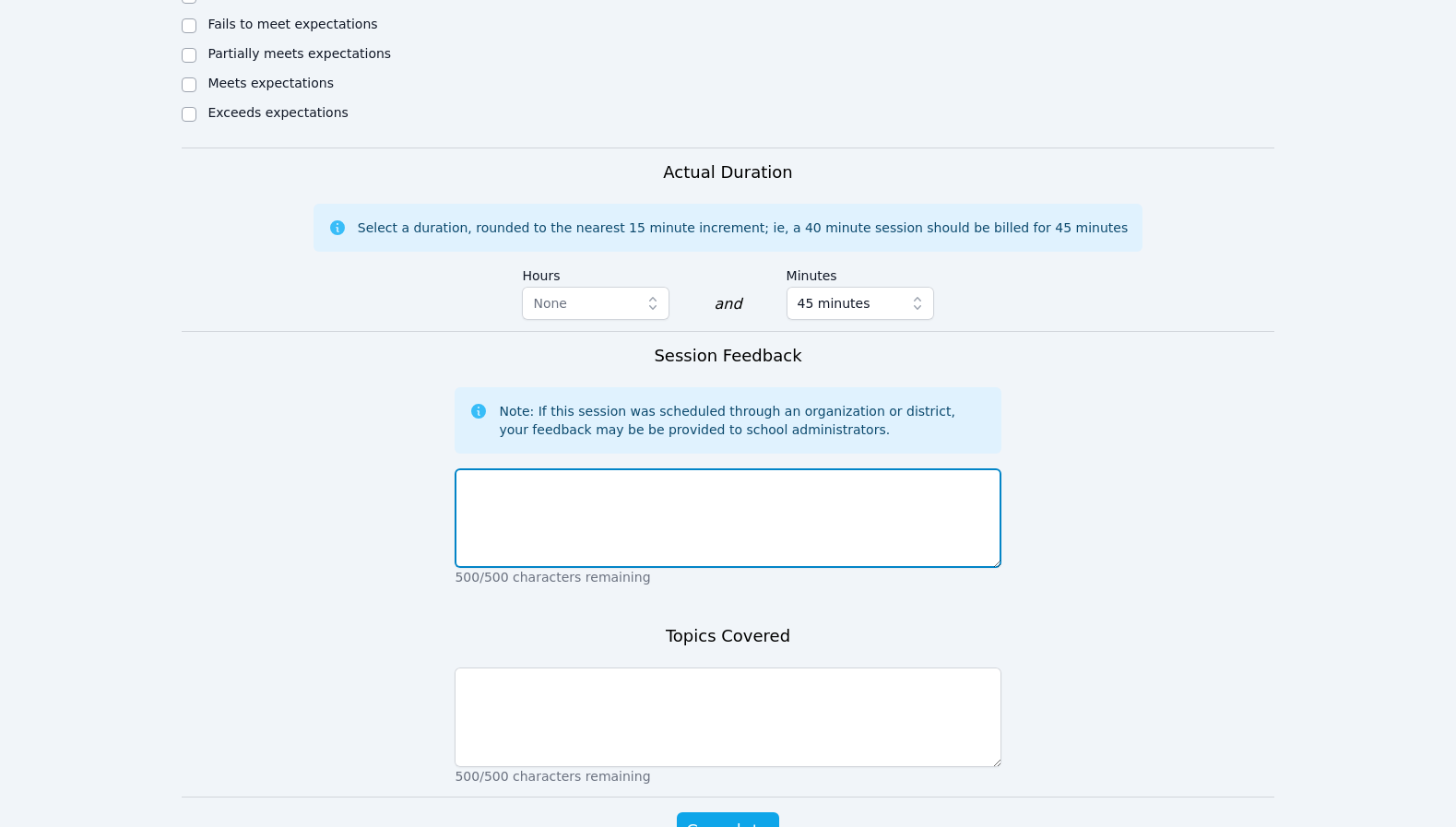
click at [614, 468] on textarea at bounding box center [728, 517] width 546 height 100
type textarea "i"
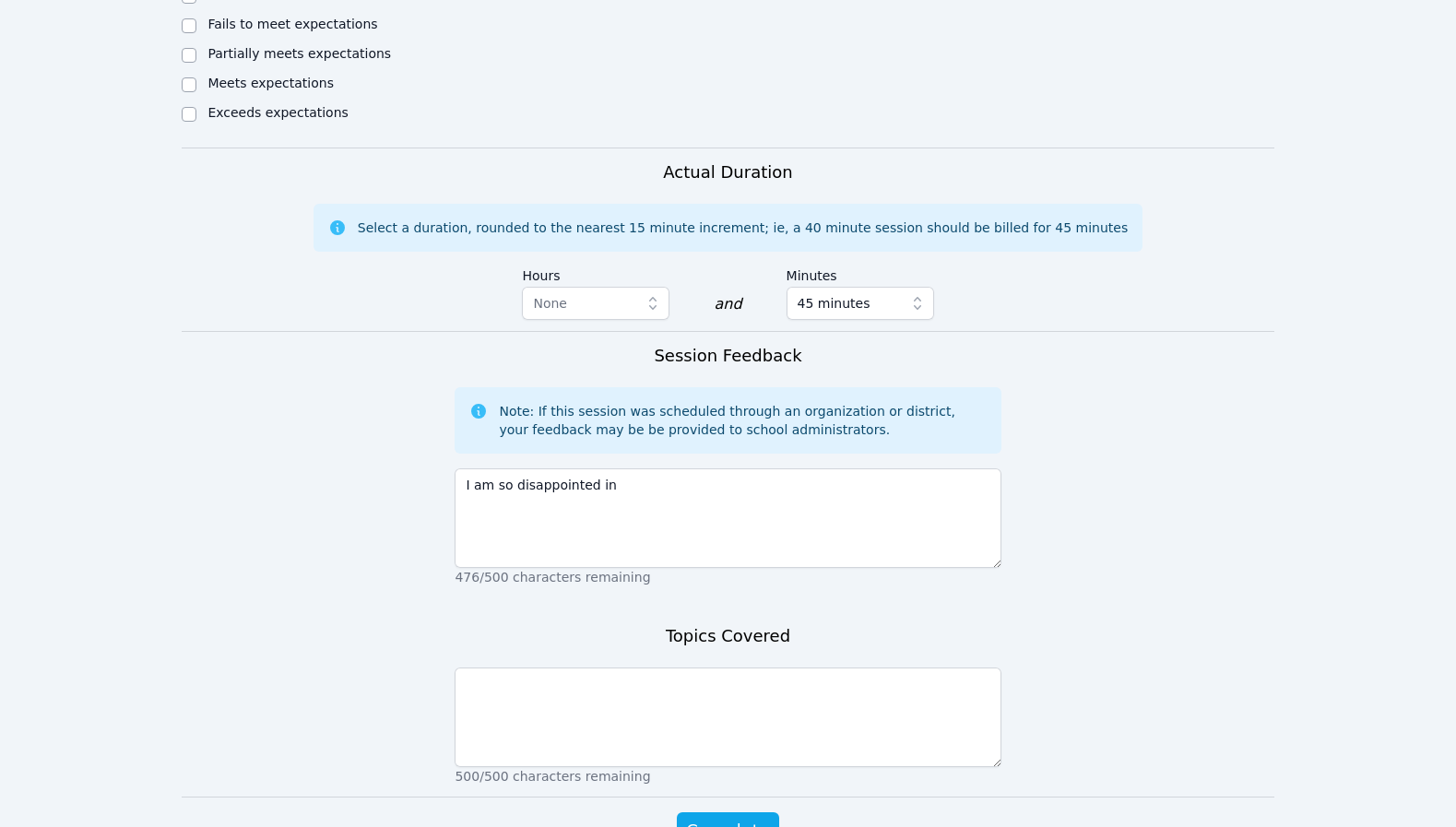
drag, startPoint x: 309, startPoint y: 374, endPoint x: 339, endPoint y: 374, distance: 30.0
click at [309, 374] on form "Student Participation Do not enter a participation level for ABSENT students [P…" at bounding box center [727, 16] width 1091 height 1739
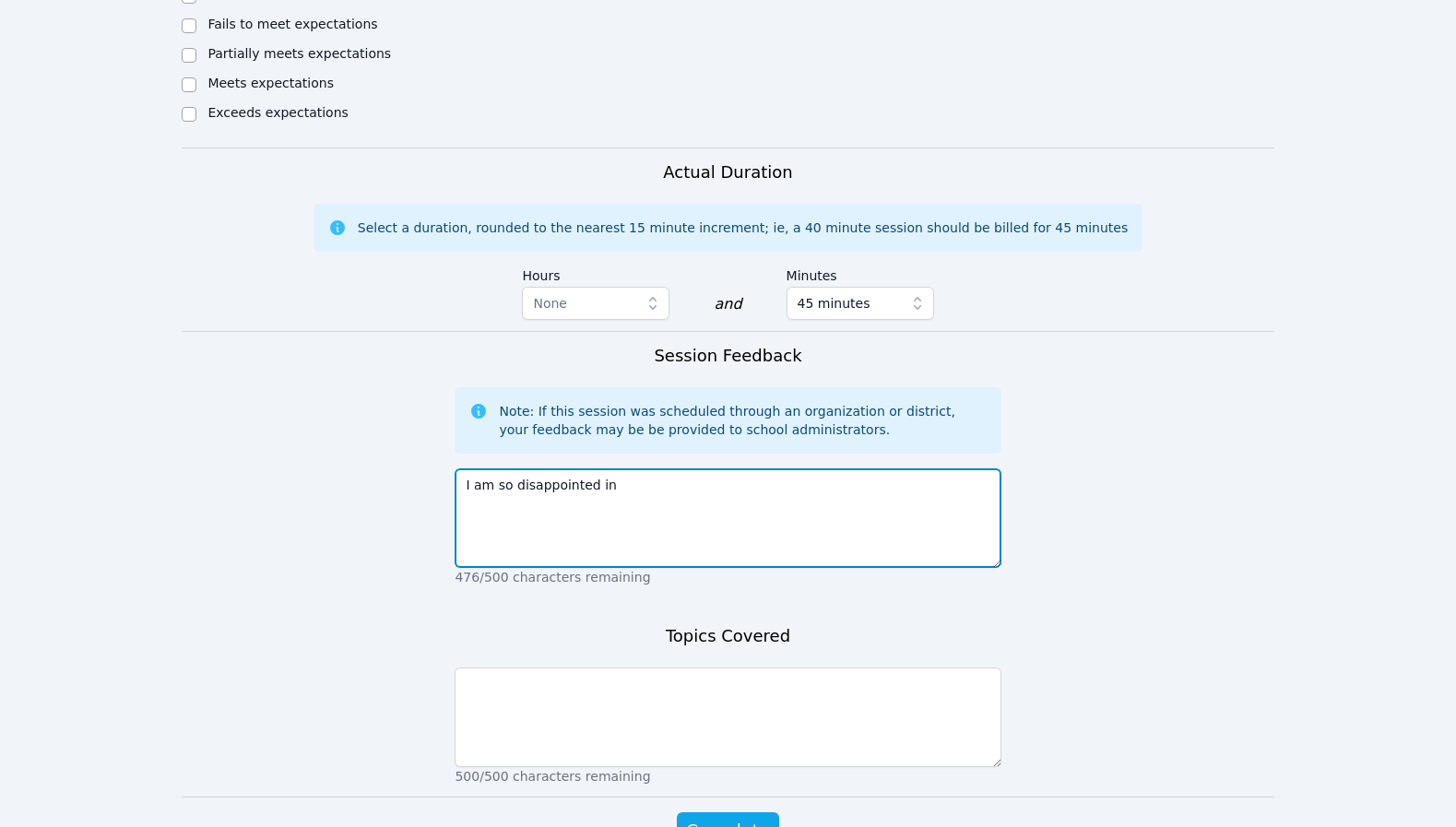
click at [677, 468] on textarea "I am so disappointed in" at bounding box center [728, 517] width 546 height 100
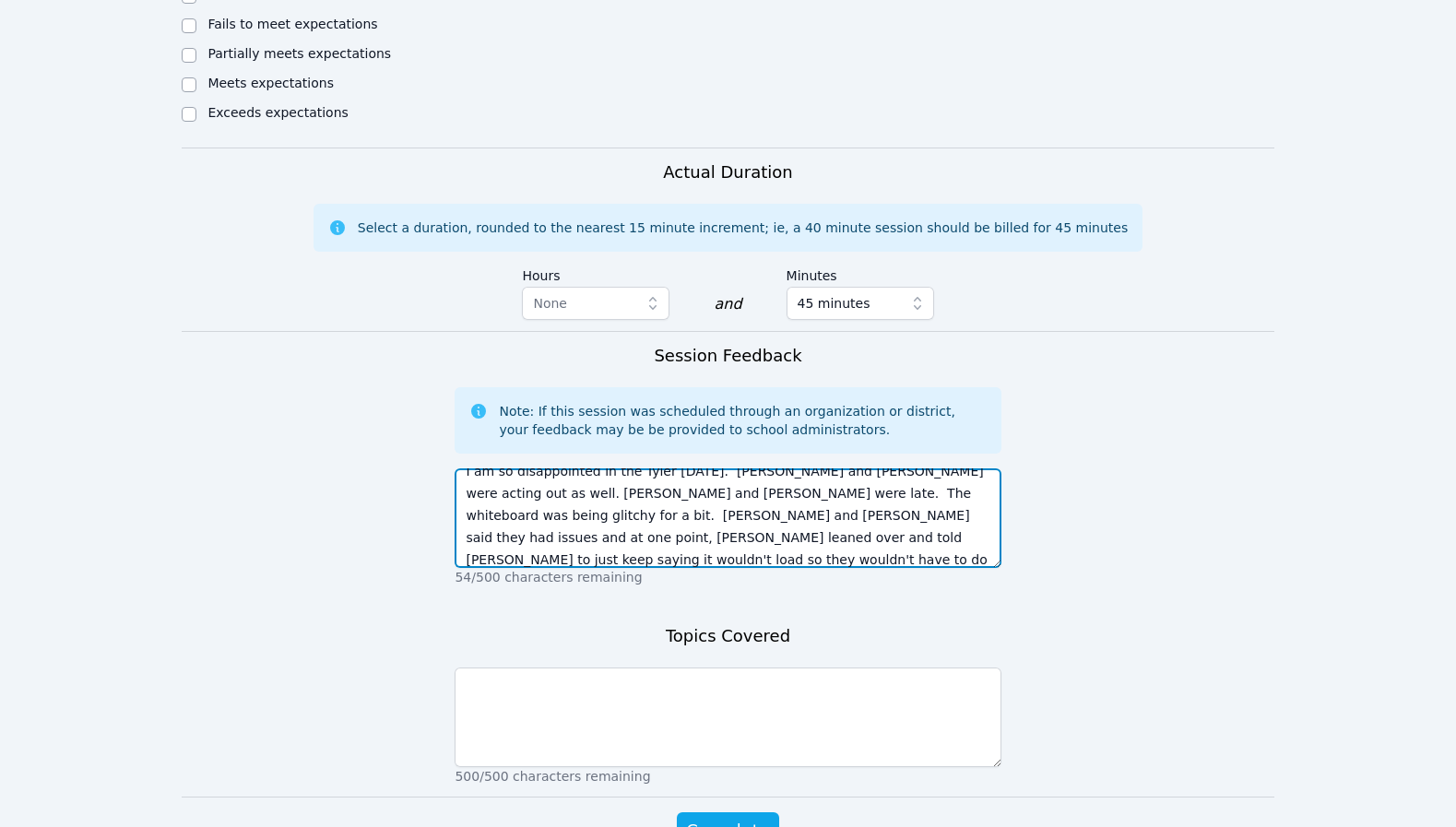
scroll to position [36, 0]
type textarea "I am so disappointed in the Tyler [DATE]. [PERSON_NAME] and [PERSON_NAME] were …"
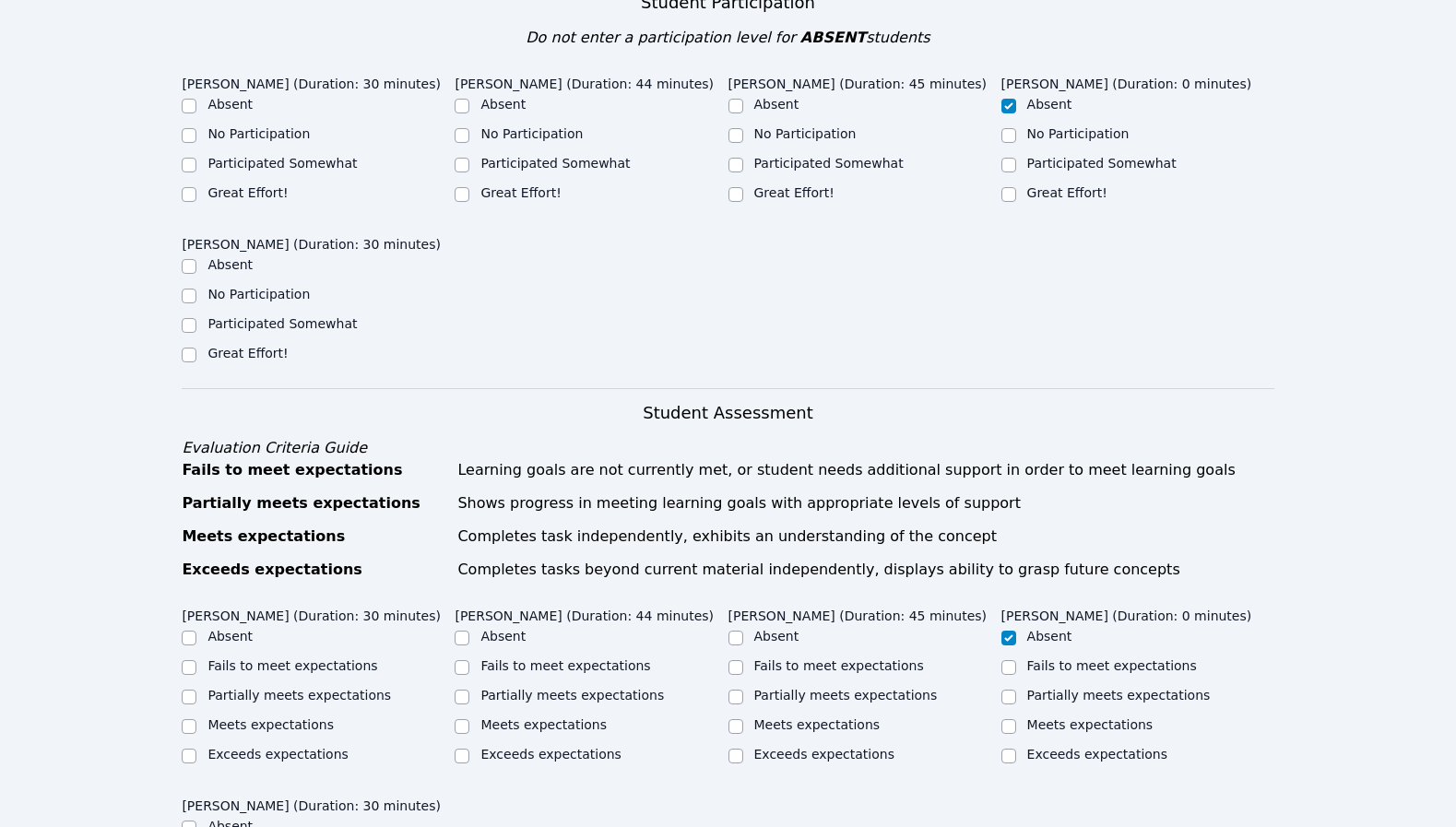
scroll to position [1123, 0]
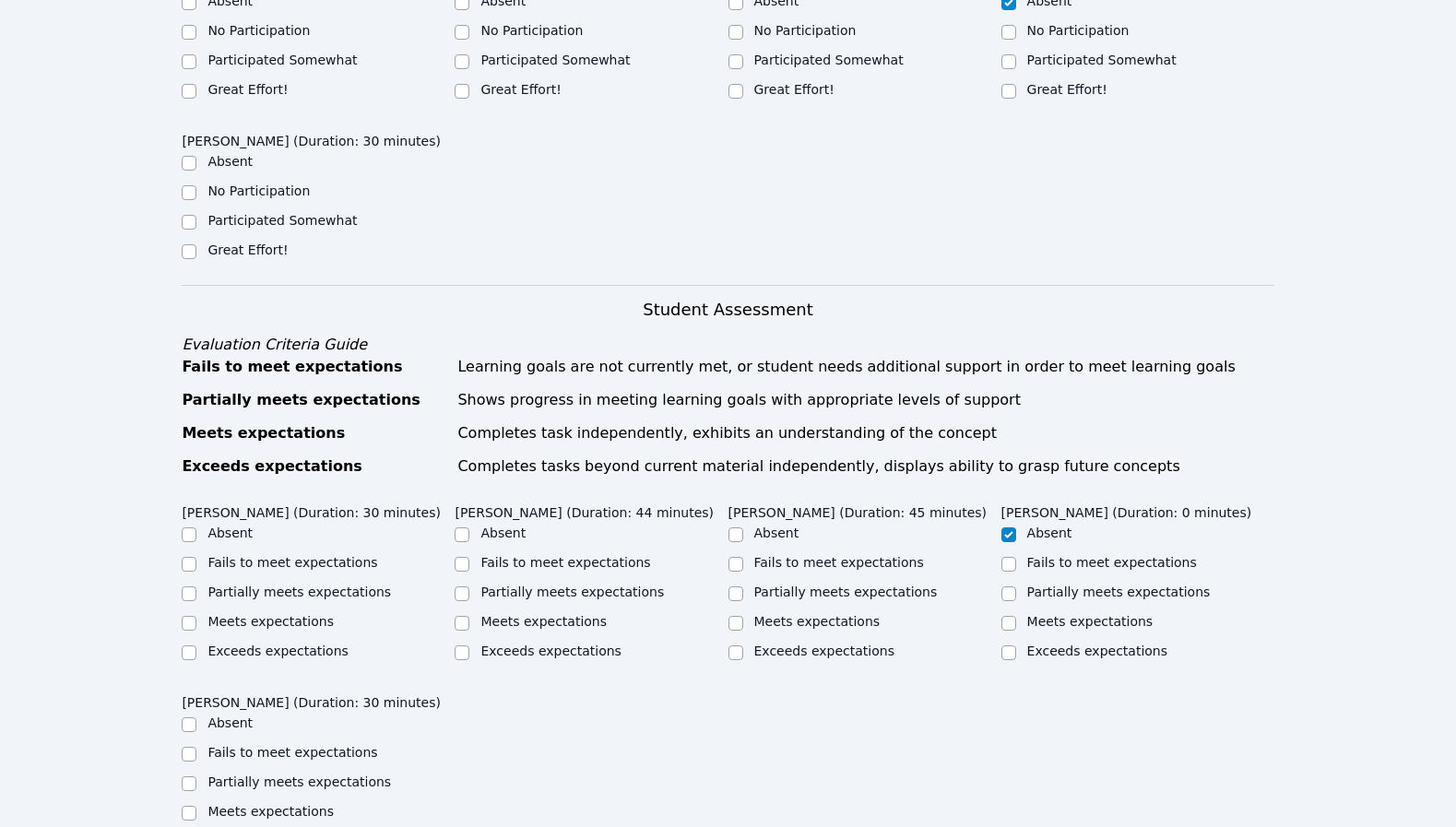
type textarea "[PERSON_NAME] worked on converting fractions to percents, ratios, and decimals …"
click at [536, 614] on label "Meets expectations" at bounding box center [543, 622] width 126 height 15
click at [469, 615] on input "Meets expectations" at bounding box center [463, 623] width 15 height 15
checkbox input "true"
click at [776, 614] on label "Meets expectations" at bounding box center [817, 622] width 126 height 15
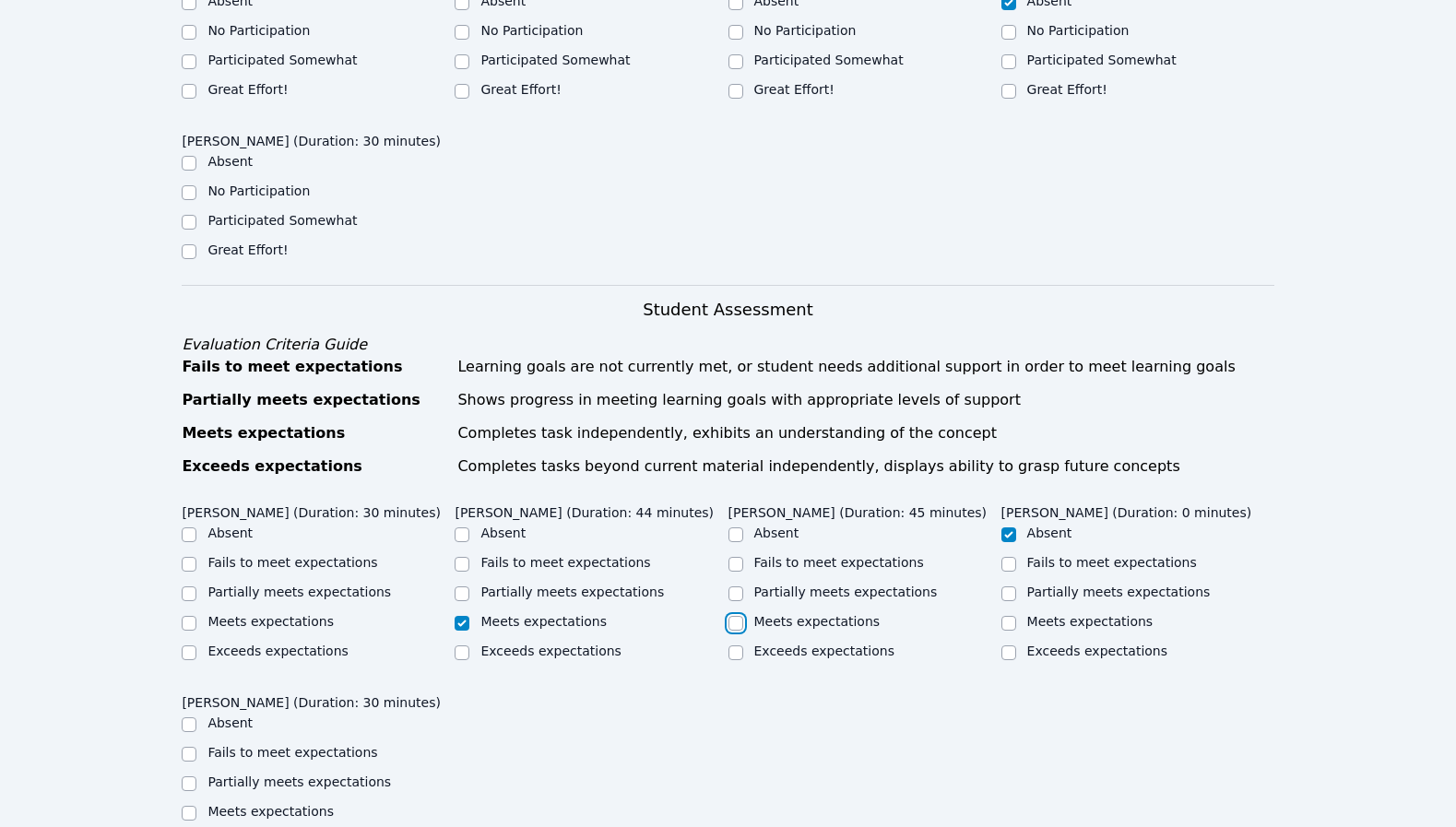
click at [743, 615] on input "Meets expectations" at bounding box center [736, 623] width 15 height 15
checkbox input "true"
click at [261, 584] on label "Partially meets expectations" at bounding box center [298, 592] width 183 height 15
click at [197, 586] on input "Partially meets expectations" at bounding box center [189, 593] width 15 height 15
checkbox input "true"
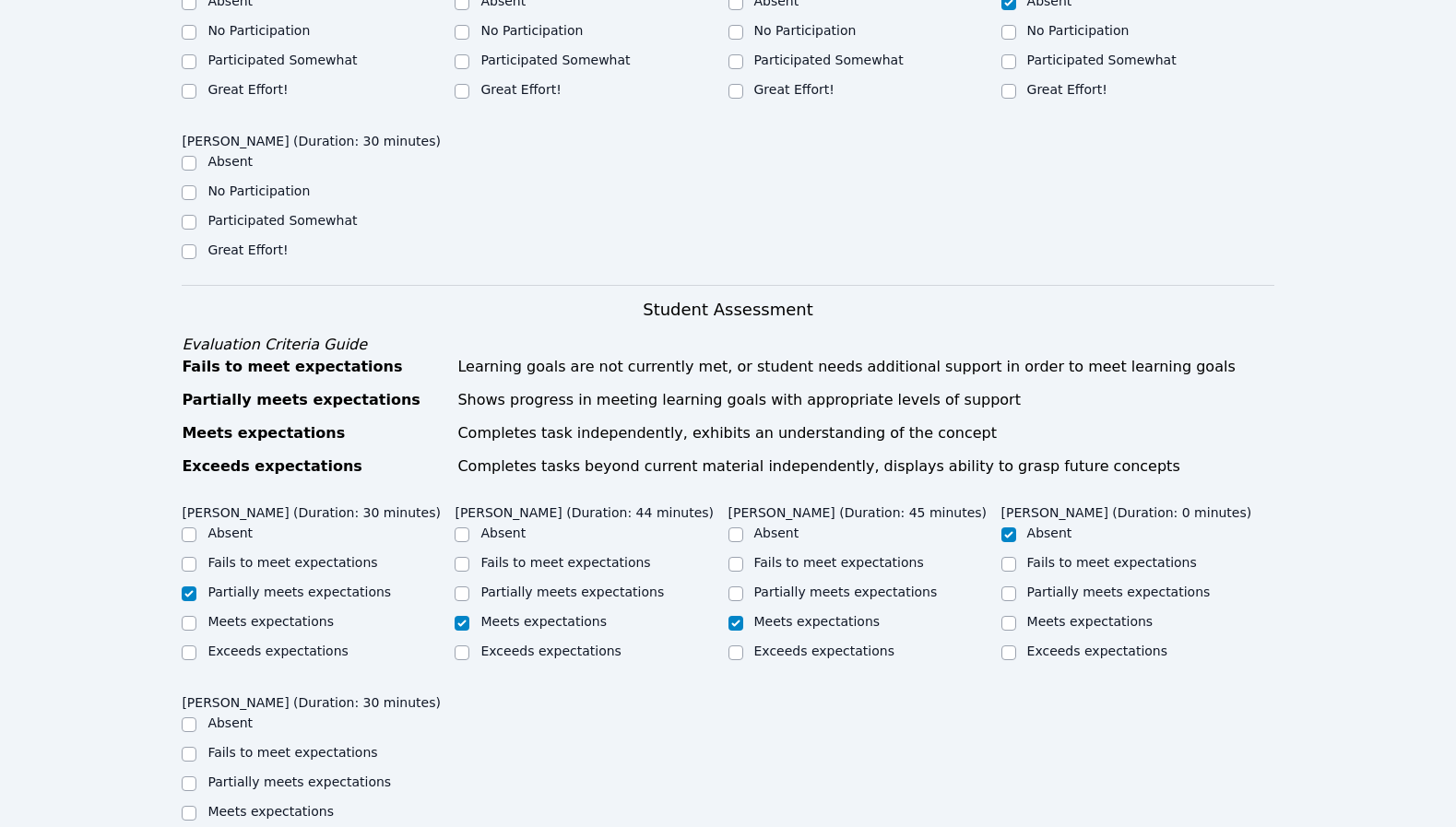
click at [251, 744] on label "Fails to meet expectations" at bounding box center [292, 752] width 170 height 15
click at [197, 746] on input "Fails to meet expectations" at bounding box center [189, 754] width 15 height 15
checkbox input "true"
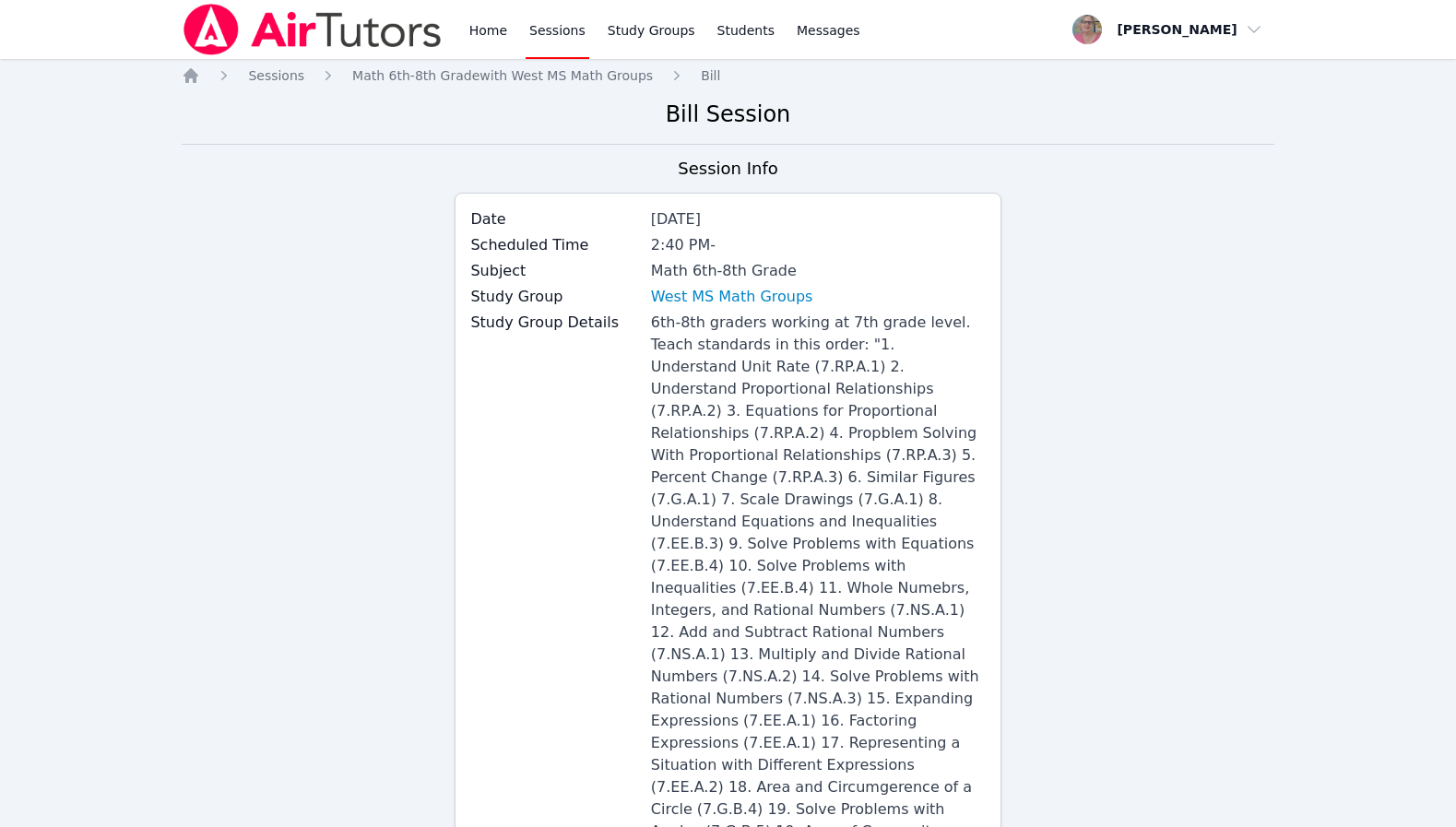
scroll to position [860, 0]
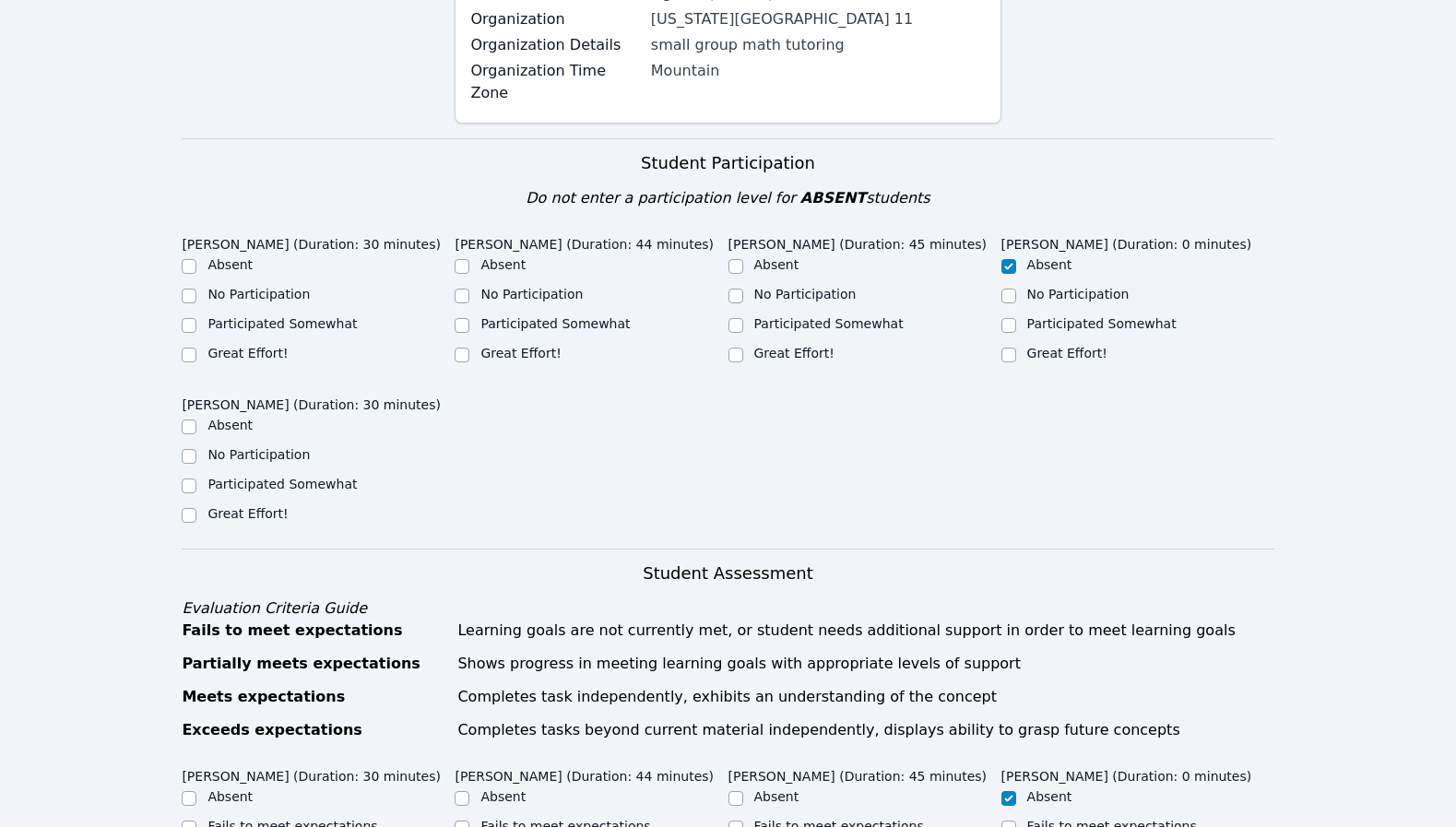
click at [524, 346] on label "Great Effort!" at bounding box center [520, 353] width 80 height 15
click at [469, 348] on input "Great Effort!" at bounding box center [463, 355] width 15 height 15
checkbox input "true"
click at [798, 346] on label "Great Effort!" at bounding box center [794, 353] width 80 height 15
click at [743, 348] on input "Great Effort!" at bounding box center [736, 355] width 15 height 15
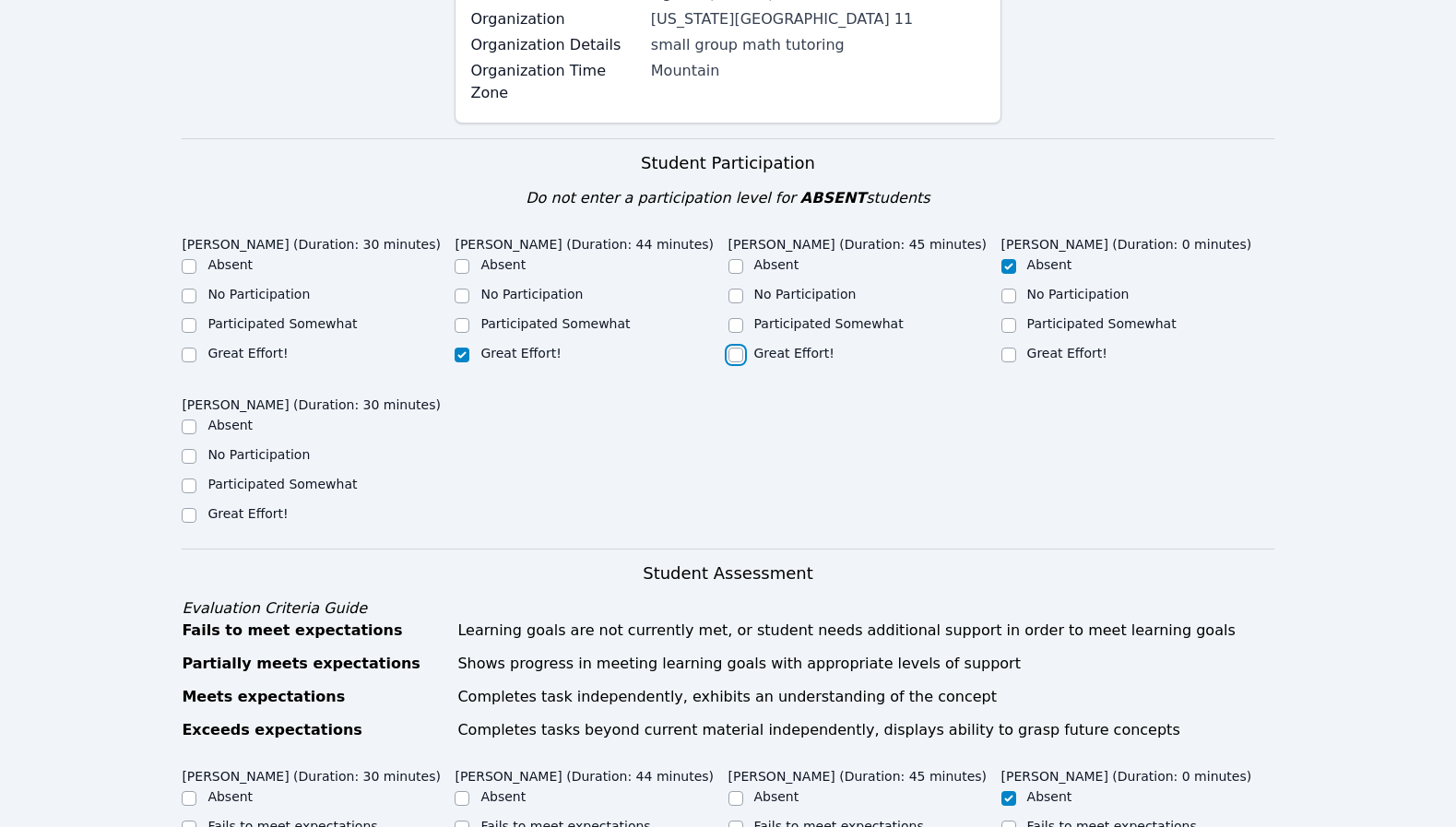
checkbox input "true"
click at [235, 447] on label "No Participation" at bounding box center [258, 455] width 103 height 15
click at [197, 449] on input "No Participation" at bounding box center [189, 457] width 15 height 15
checkbox input "true"
click at [236, 316] on label "Participated Somewhat" at bounding box center [281, 324] width 149 height 15
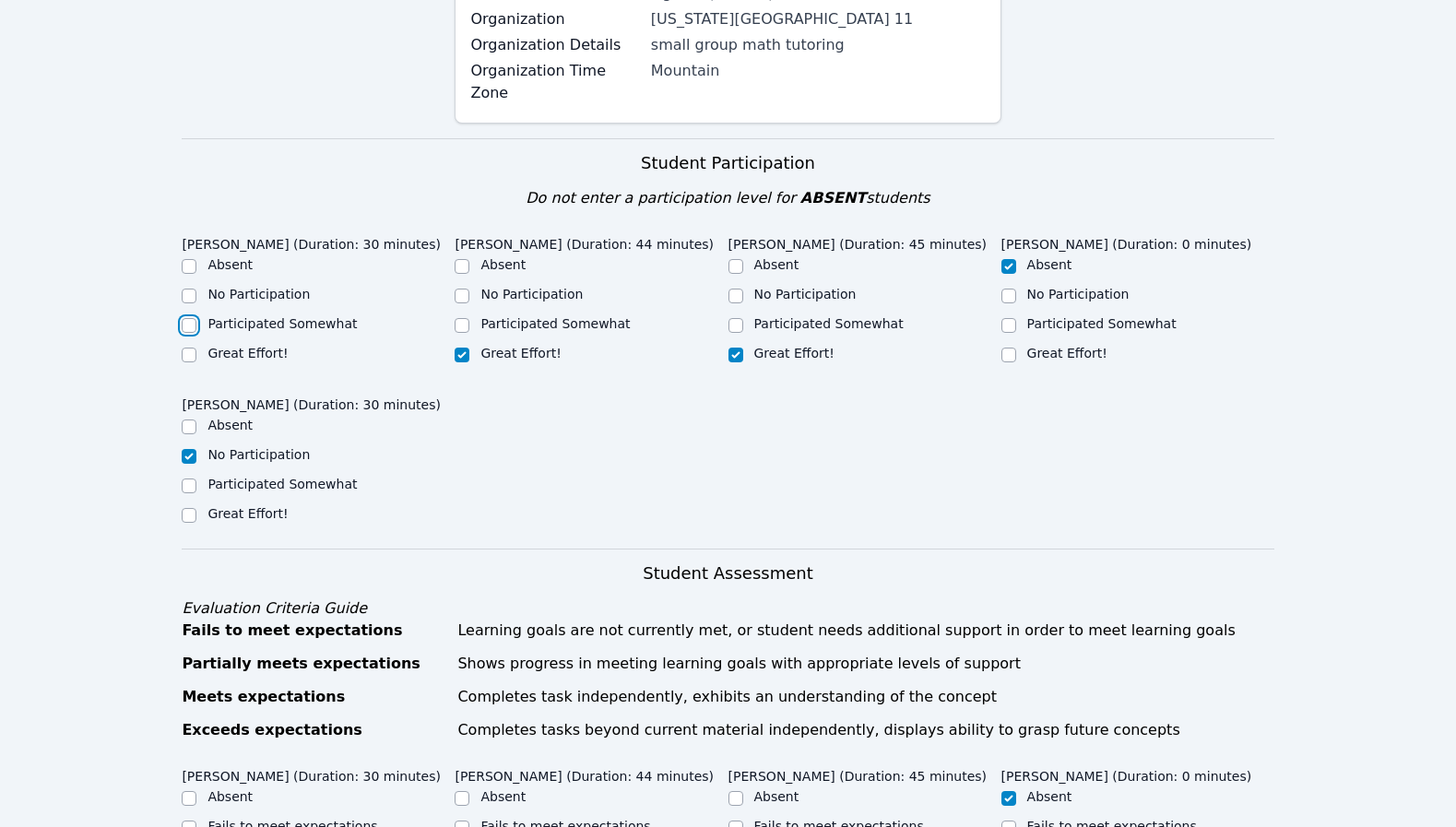
click at [197, 318] on input "Participated Somewhat" at bounding box center [189, 326] width 15 height 15
checkbox input "true"
click at [267, 346] on label "Great Effort!" at bounding box center [247, 353] width 80 height 15
click at [197, 348] on input "Great Effort!" at bounding box center [189, 355] width 15 height 15
checkbox input "true"
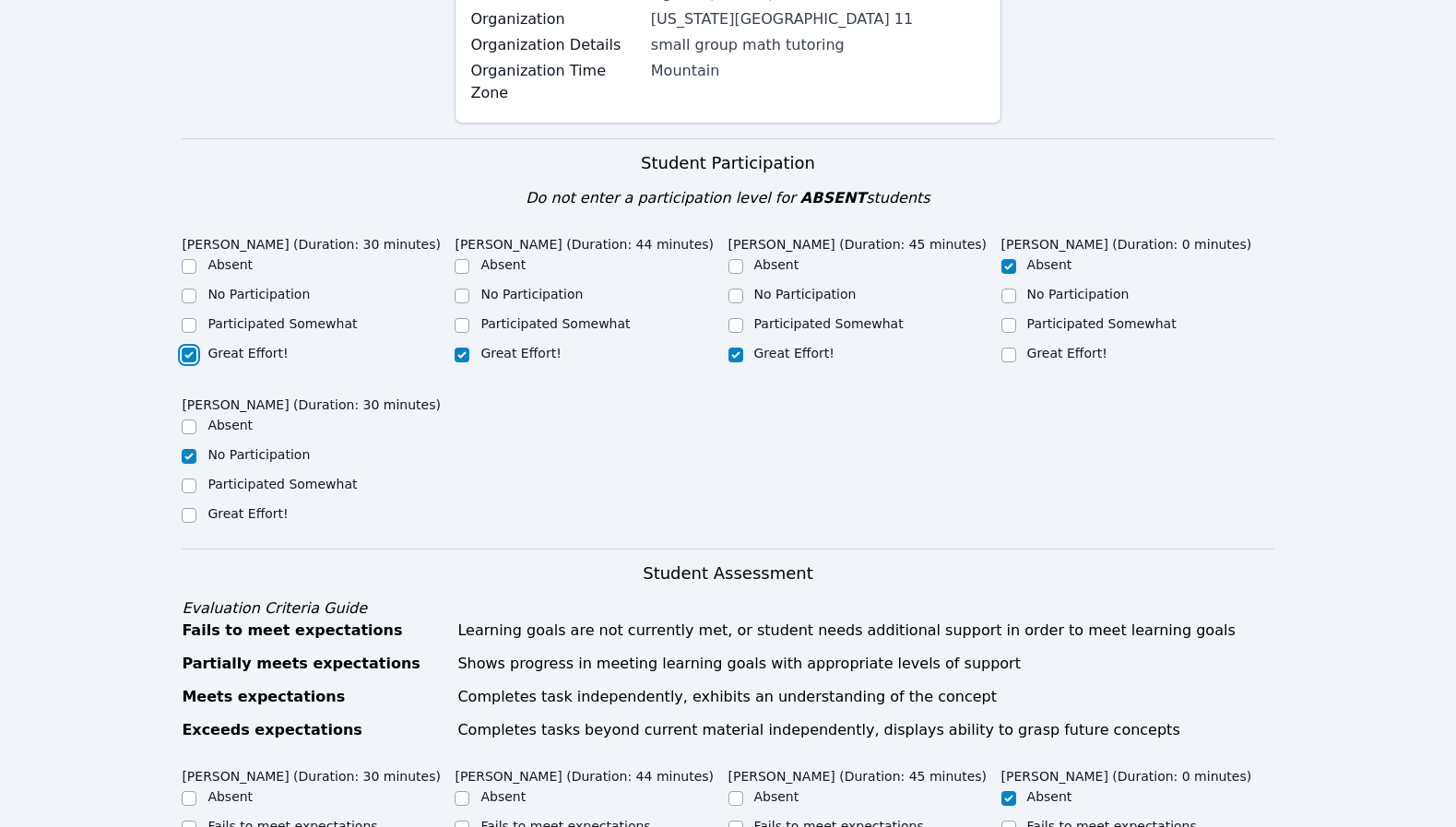
checkbox input "false"
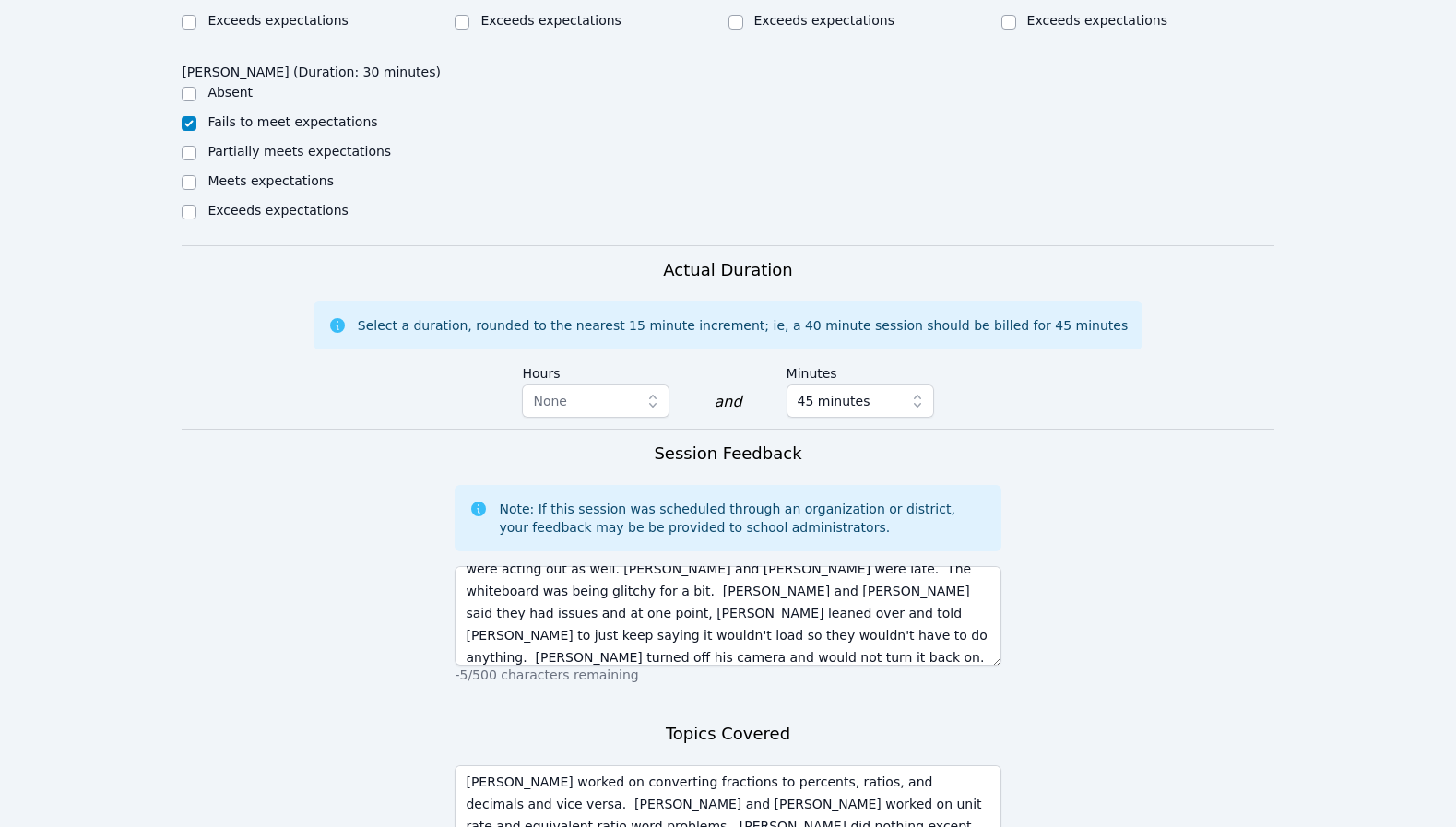
scroll to position [1851, 0]
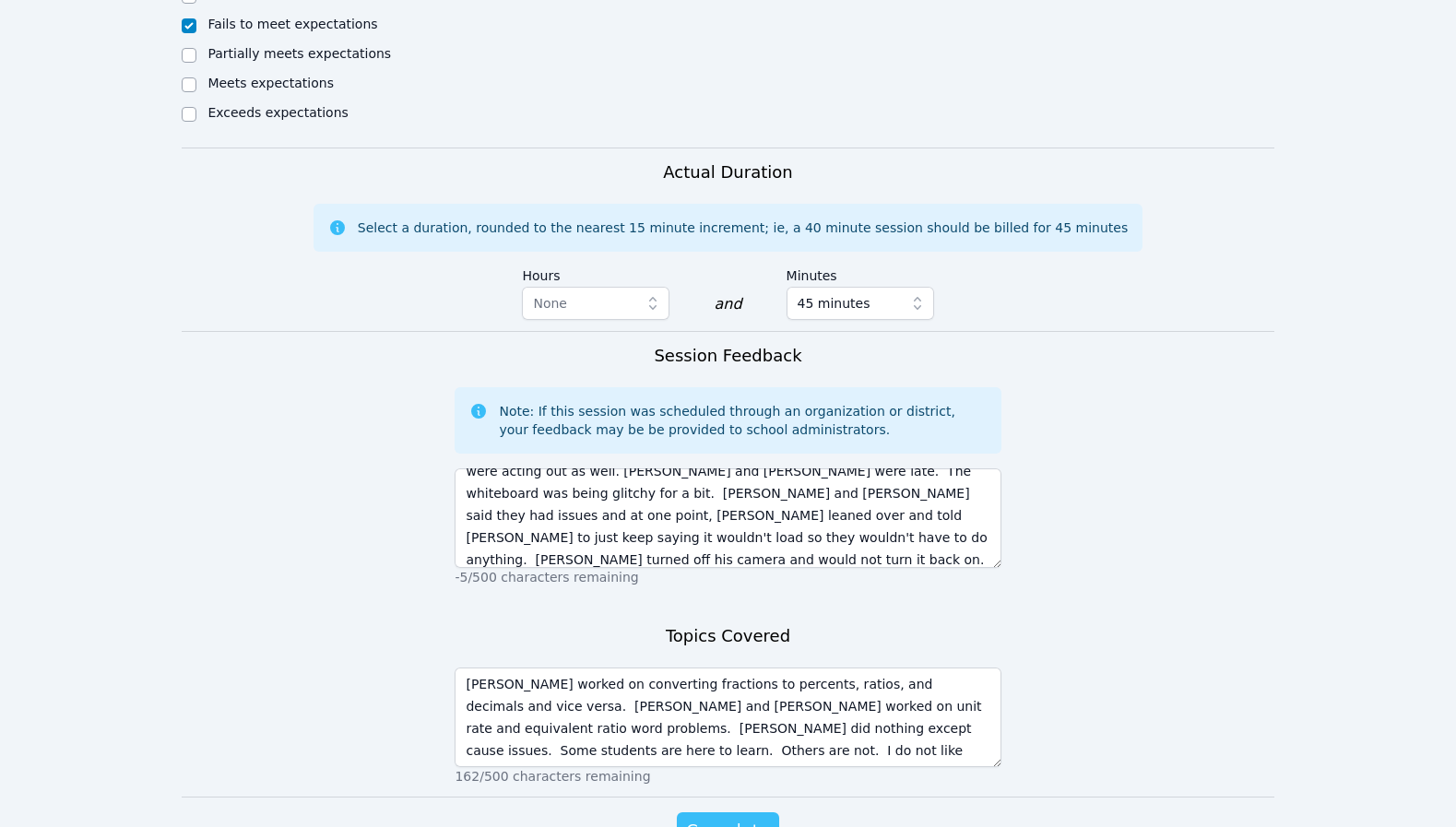
click at [726, 818] on span "Complete" at bounding box center [727, 830] width 83 height 26
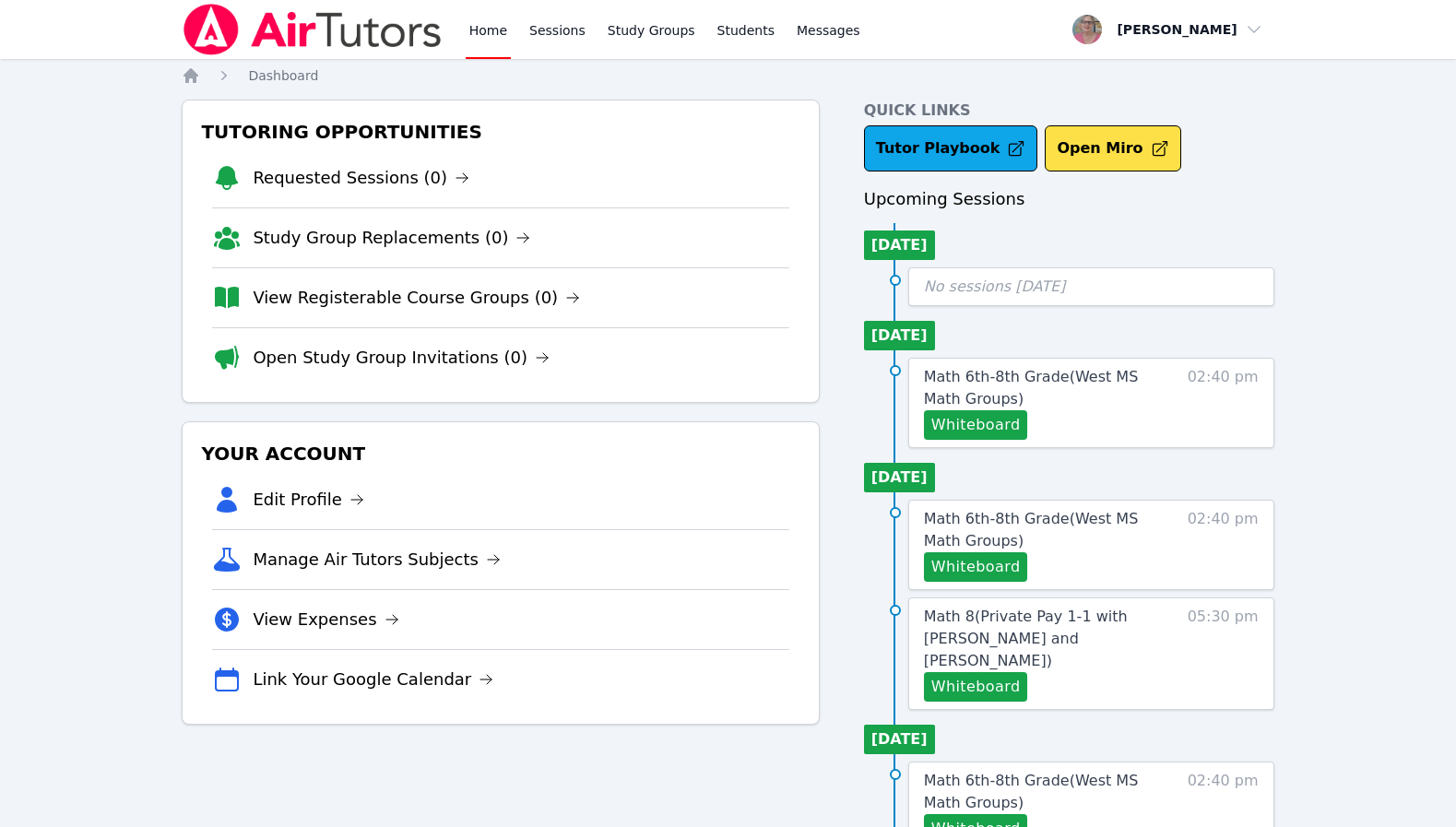
click at [963, 430] on button "Whiteboard" at bounding box center [976, 424] width 104 height 29
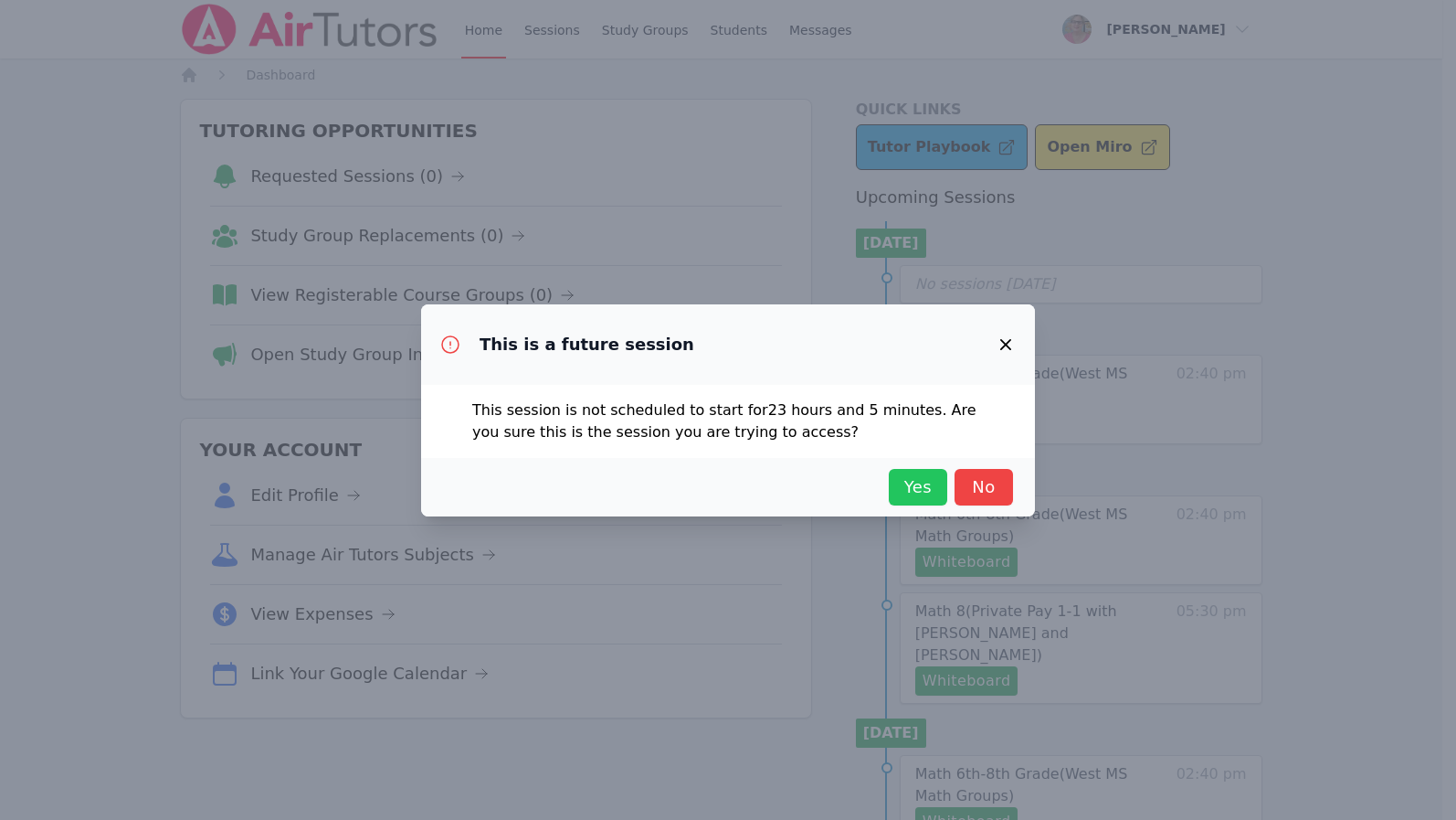
click at [921, 488] on span "Yes" at bounding box center [918, 487] width 40 height 25
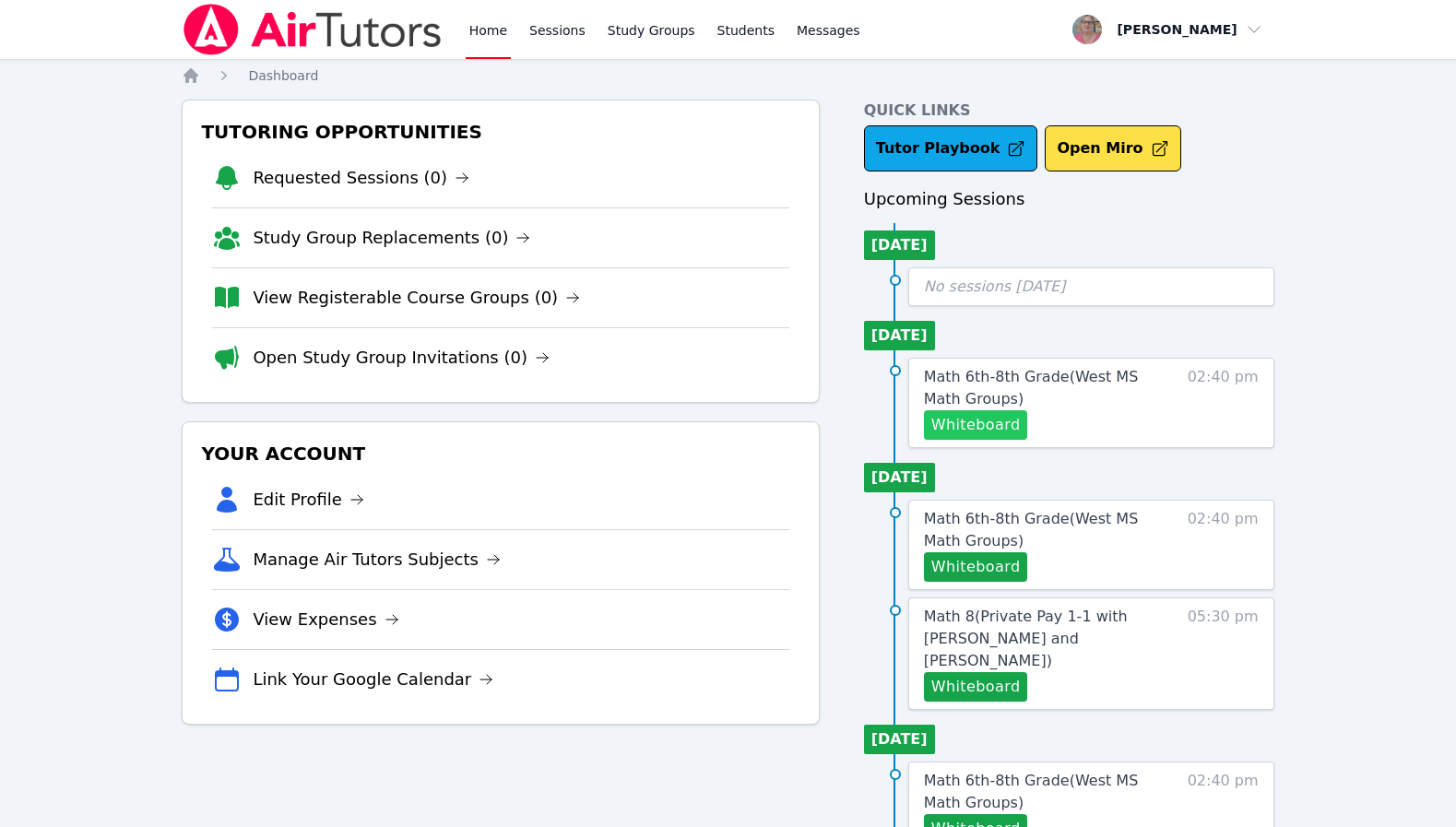
click at [975, 434] on button "Whiteboard" at bounding box center [976, 424] width 104 height 29
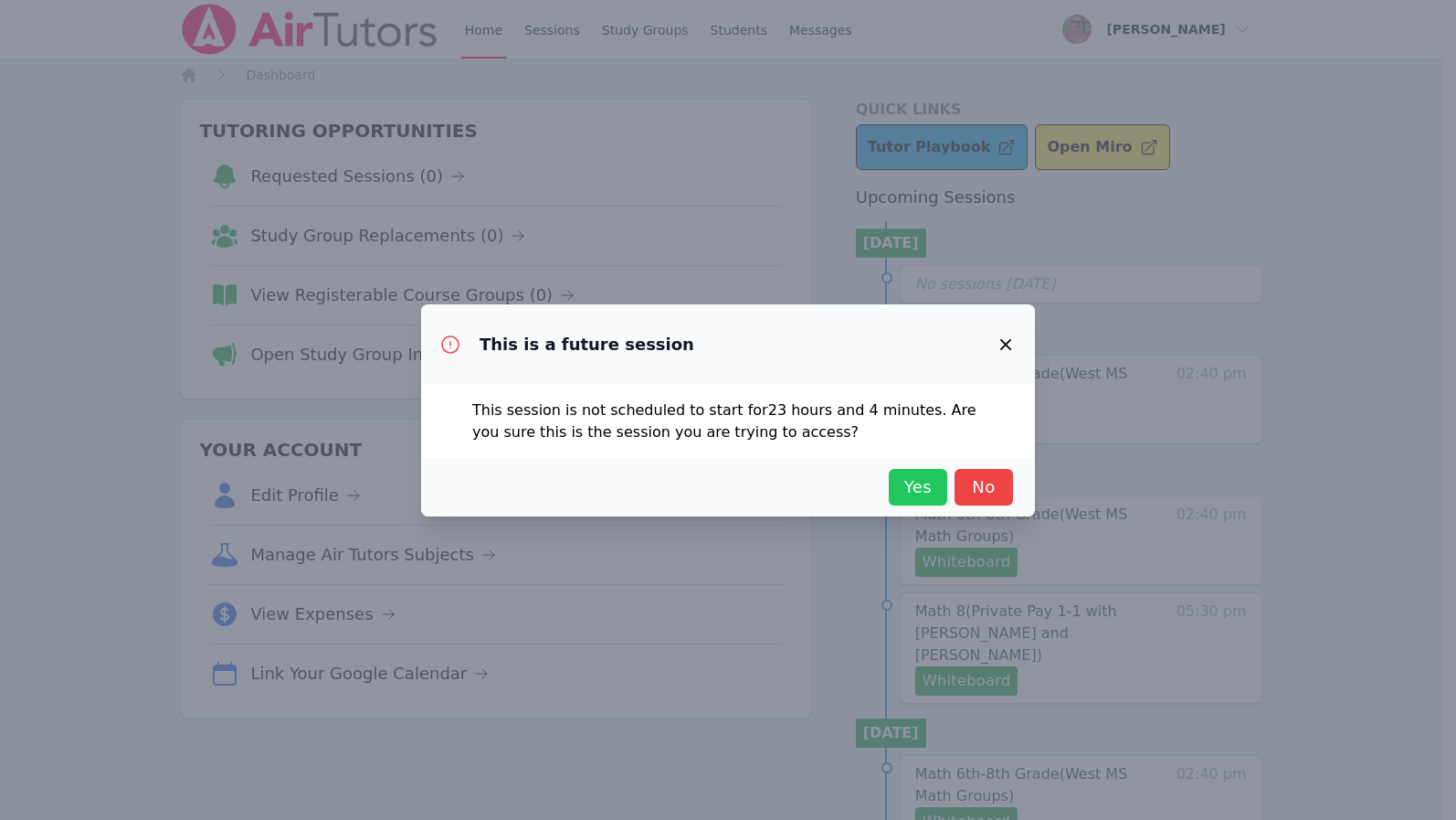
click at [915, 482] on span "Yes" at bounding box center [918, 487] width 40 height 25
